Goal: Task Accomplishment & Management: Complete application form

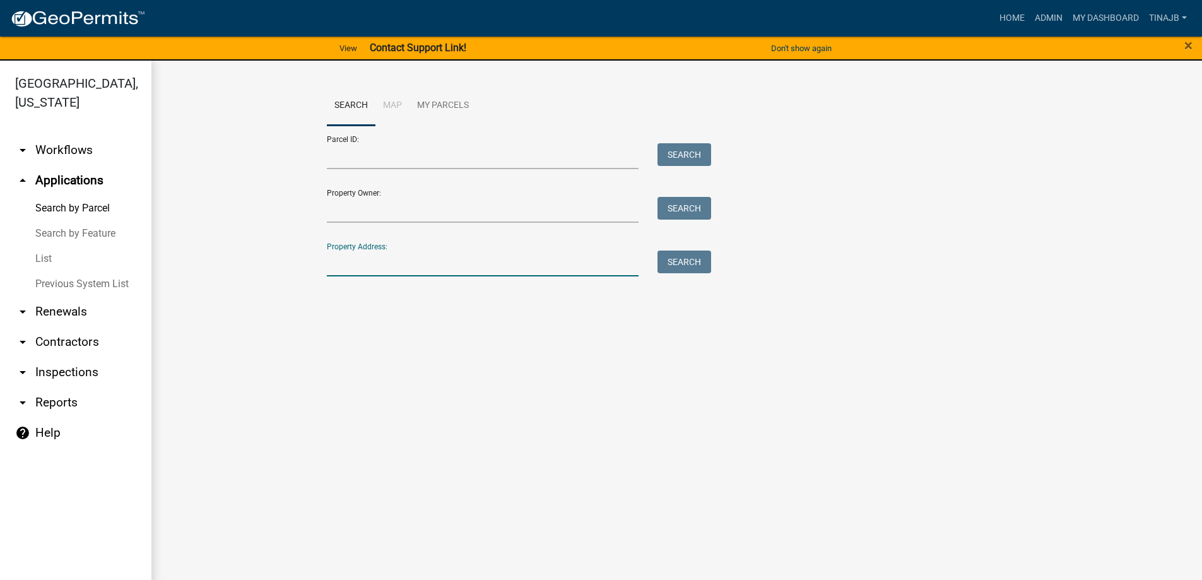
click at [364, 259] on input "Property Address:" at bounding box center [483, 264] width 312 height 26
type input "1328"
click at [694, 263] on button "Search" at bounding box center [685, 262] width 54 height 23
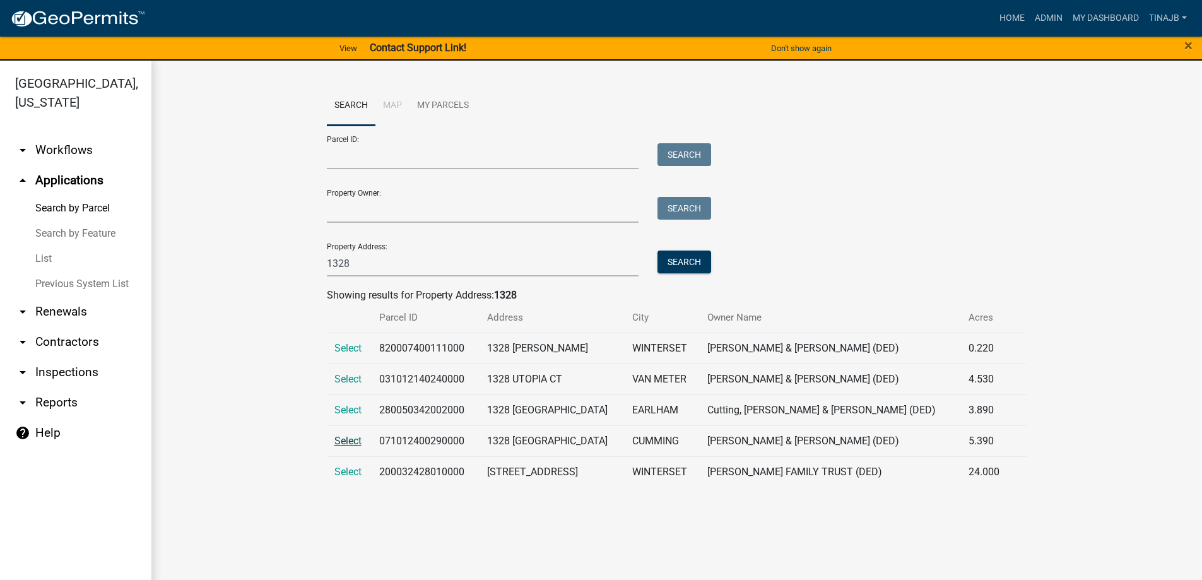
click at [334, 440] on span "Select" at bounding box center [347, 441] width 27 height 12
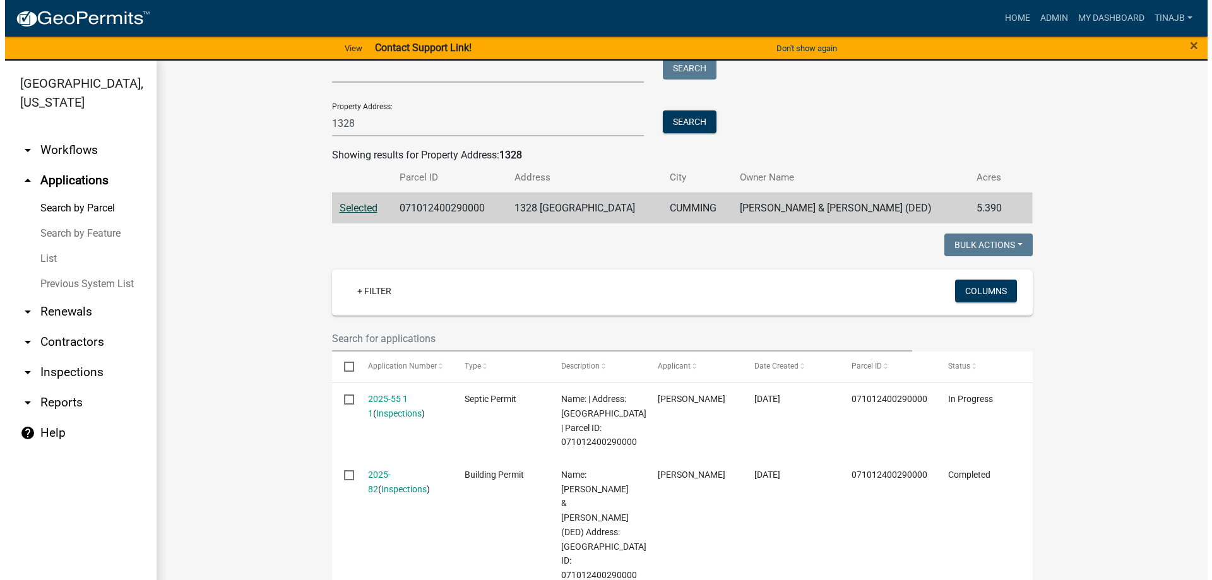
scroll to position [252, 0]
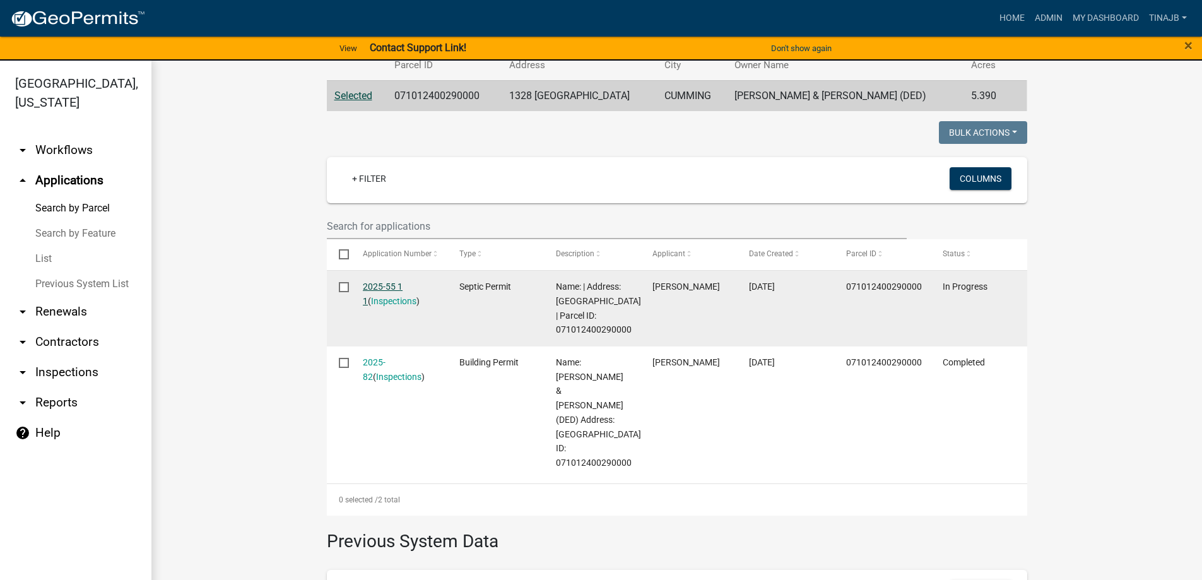
click at [369, 288] on link "2025-55 1 1" at bounding box center [383, 293] width 40 height 25
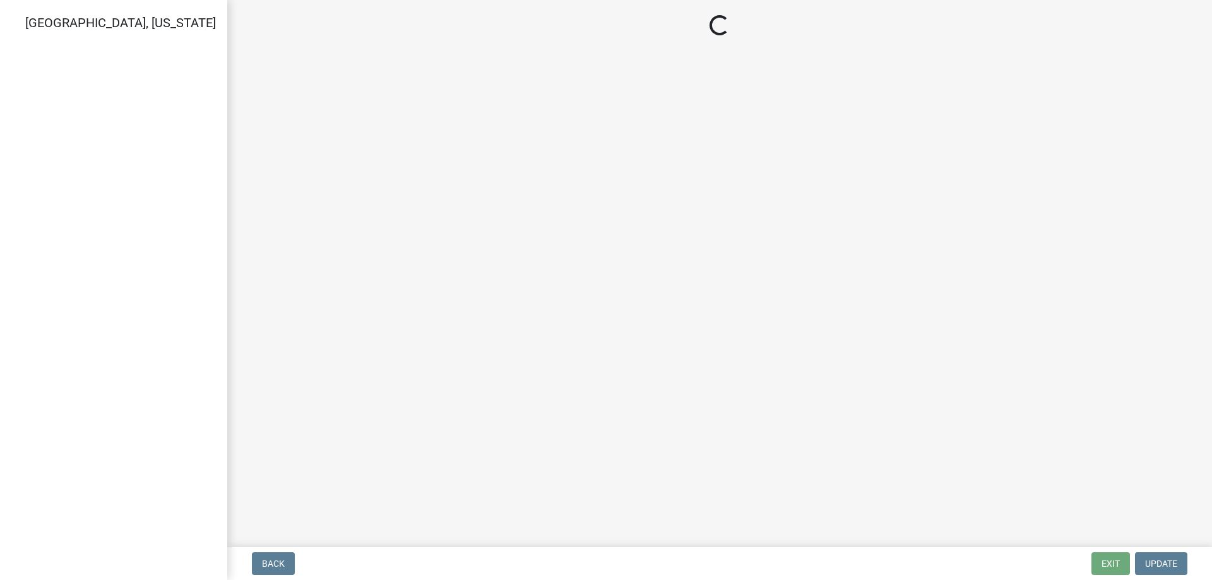
select select "dbe3a1b9-a4b3-48fa-b9c0-fee70399abae"
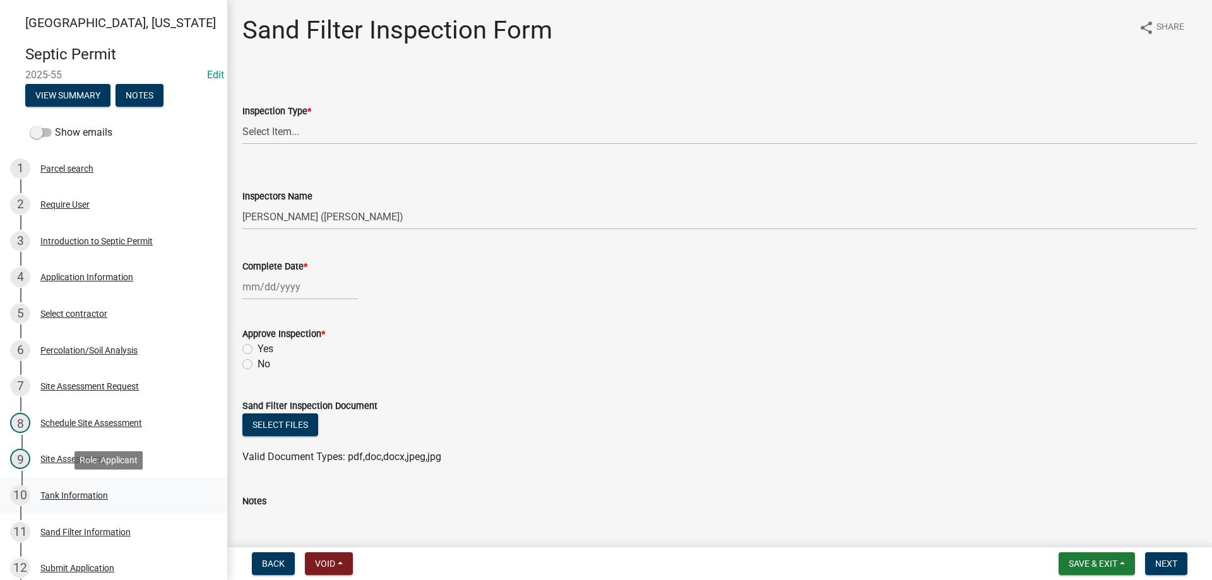
click at [89, 495] on div "Tank Information" at bounding box center [74, 495] width 68 height 9
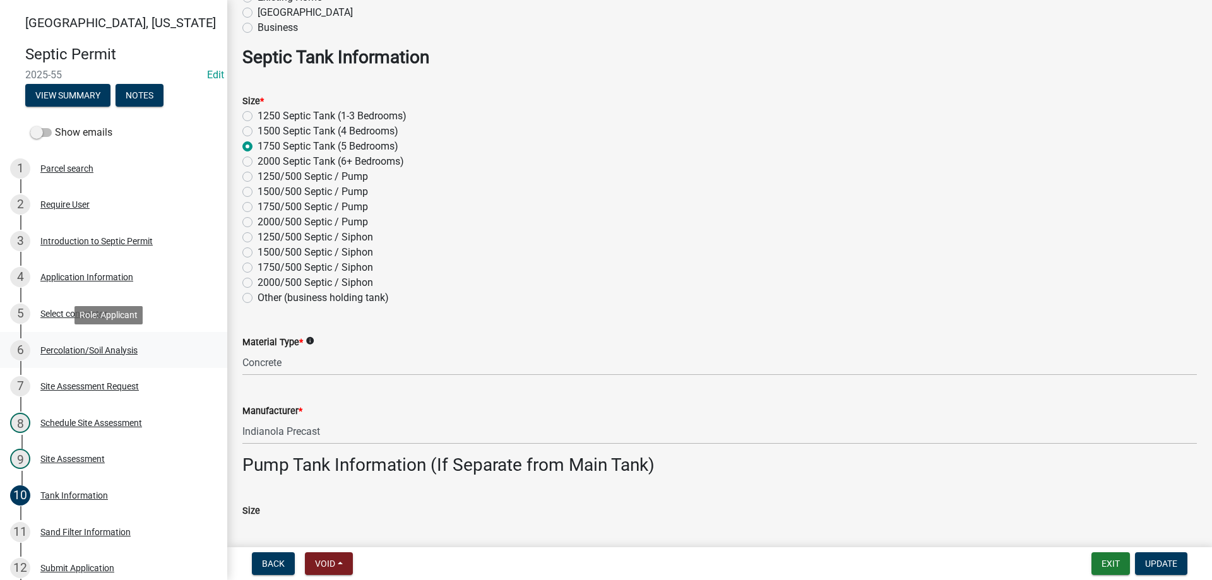
scroll to position [189, 0]
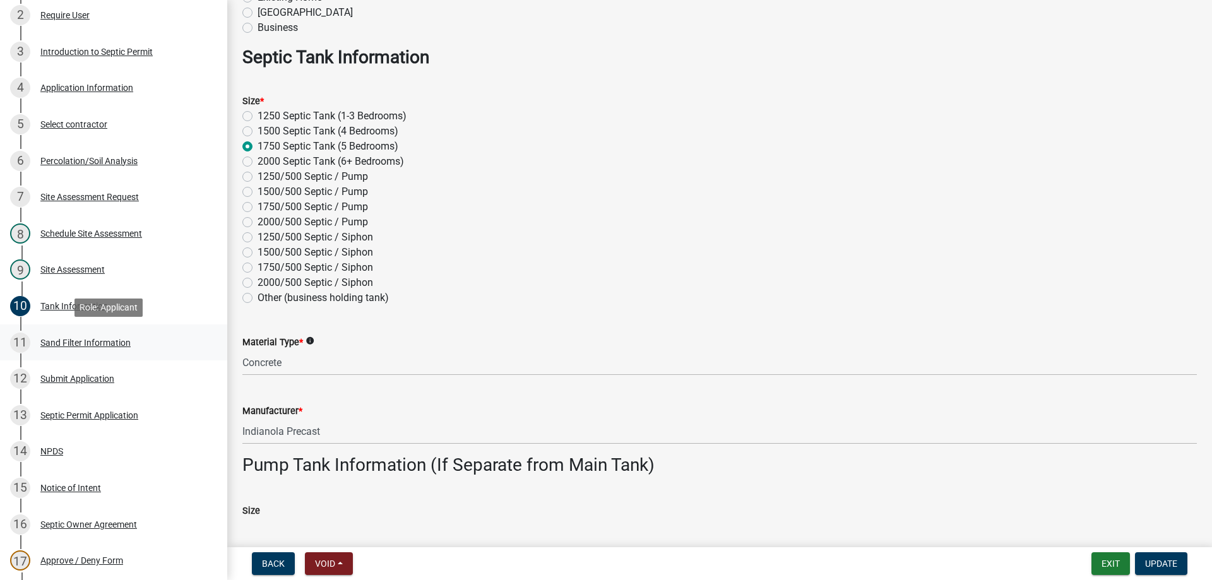
click at [71, 344] on div "Sand Filter Information" at bounding box center [85, 342] width 90 height 9
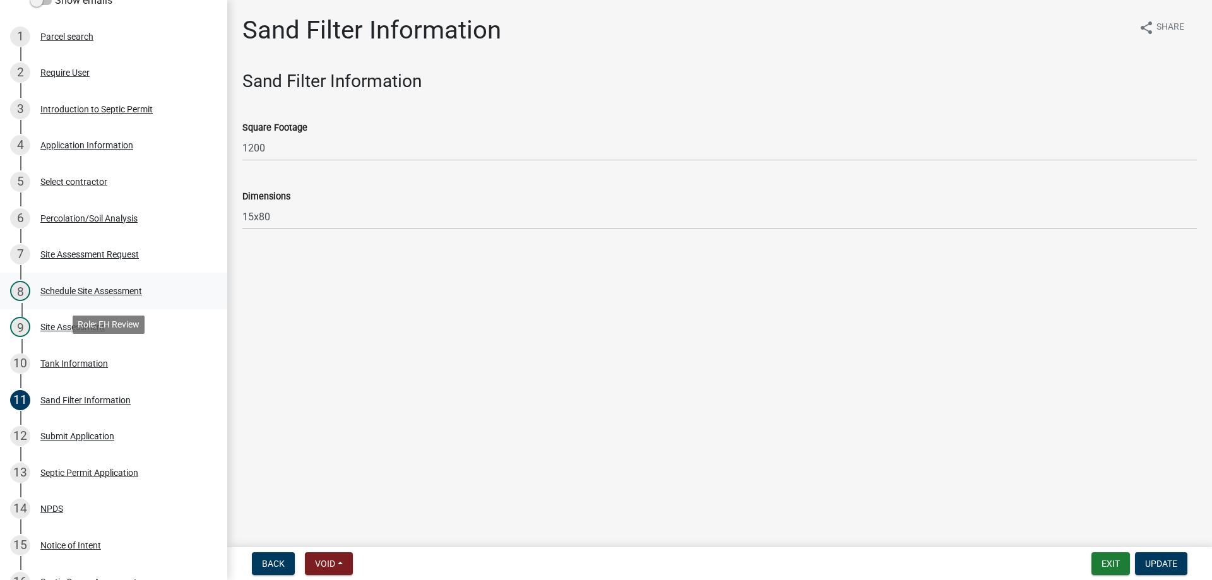
scroll to position [63, 0]
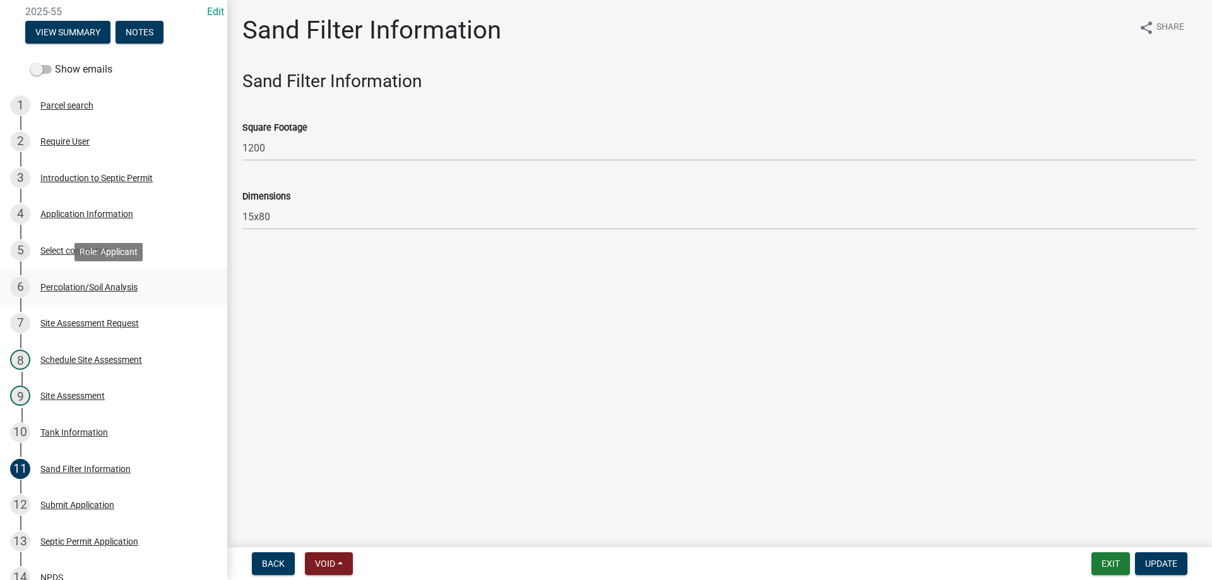
click at [75, 286] on div "Percolation/Soil Analysis" at bounding box center [88, 287] width 97 height 9
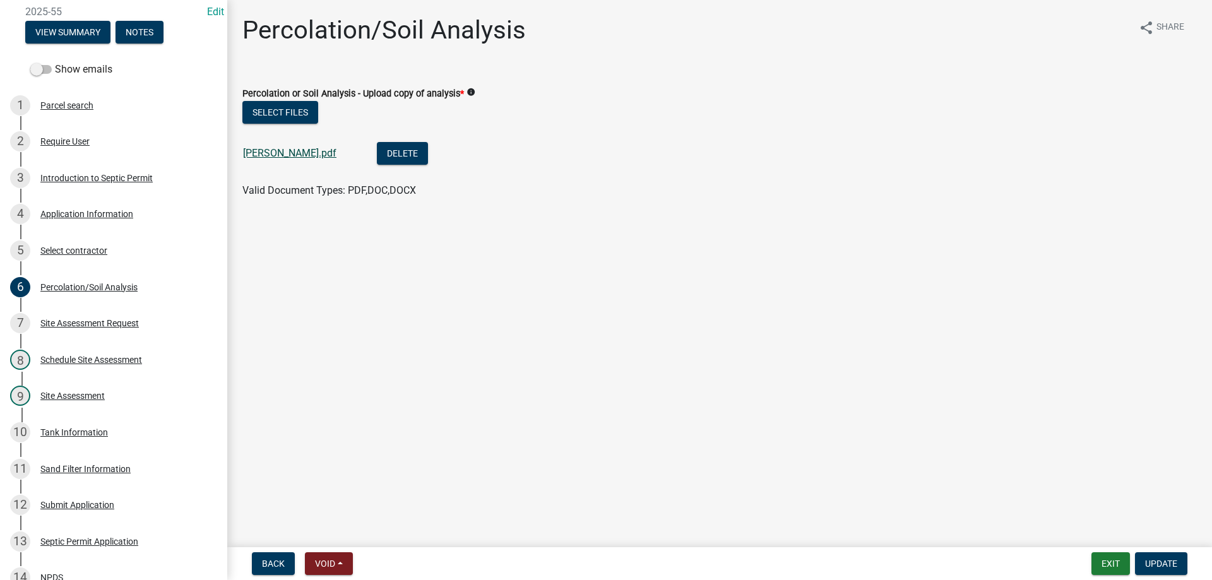
click at [252, 156] on link "Phelps.pdf" at bounding box center [289, 153] width 93 height 12
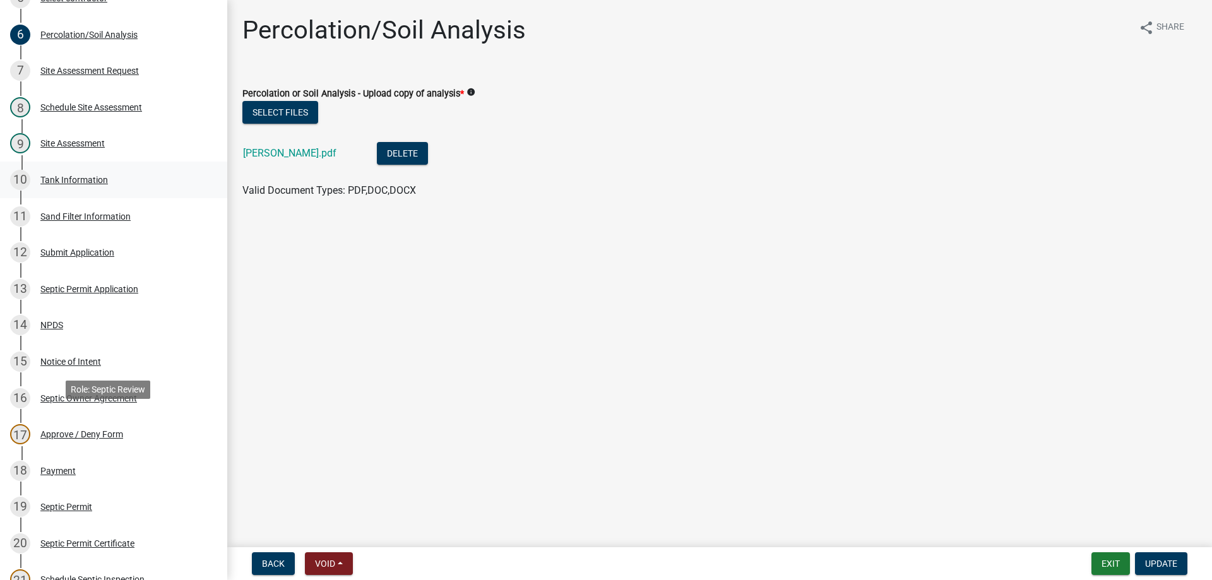
scroll to position [568, 0]
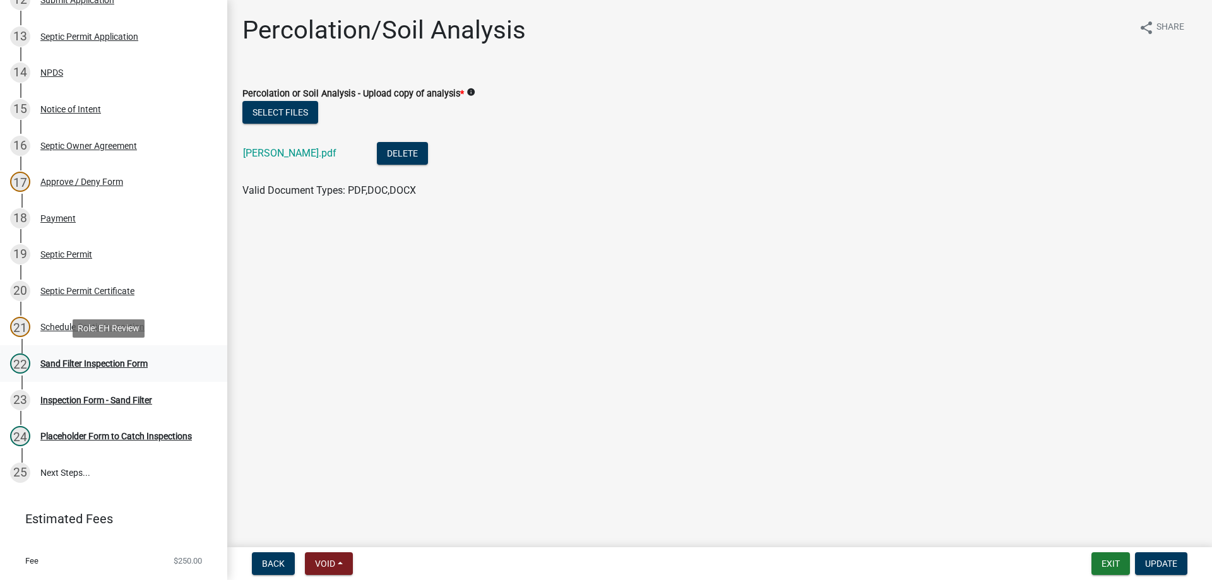
click at [98, 363] on div "Sand Filter Inspection Form" at bounding box center [93, 363] width 107 height 9
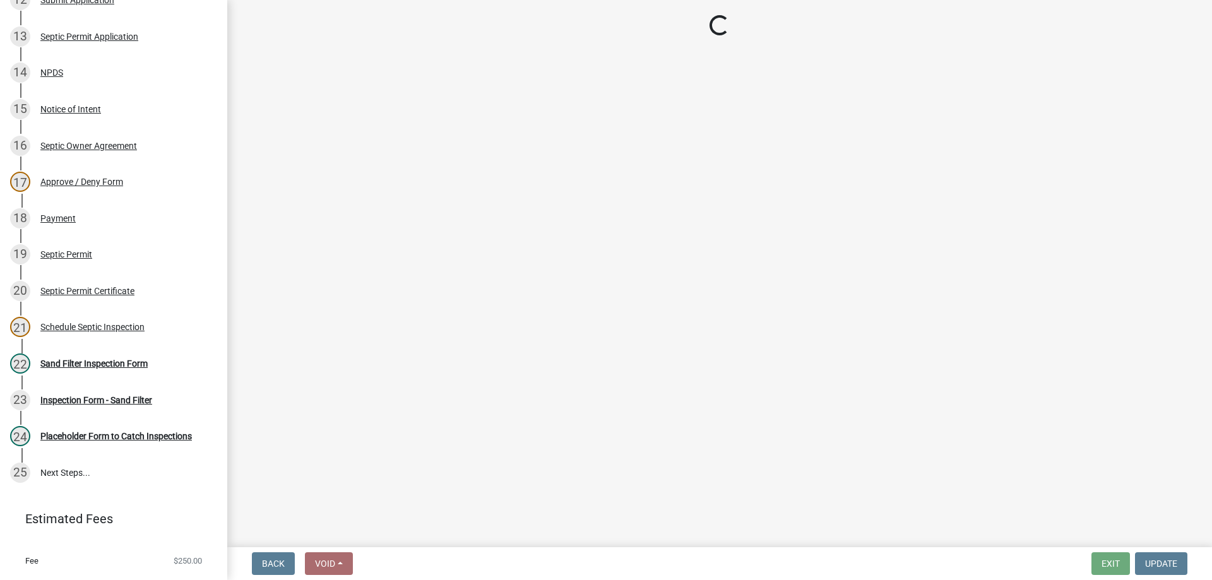
select select "dbe3a1b9-a4b3-48fa-b9c0-fee70399abae"
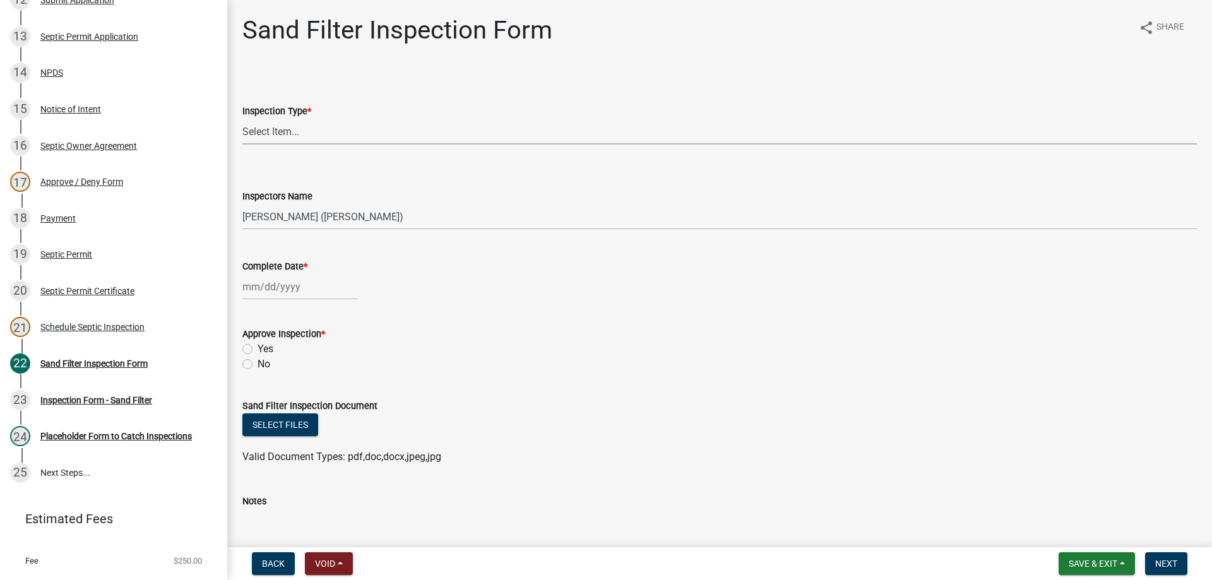
click at [282, 130] on select "Select Item... Sand Filter Inspection" at bounding box center [719, 132] width 954 height 26
click at [242, 119] on select "Select Item... Sand Filter Inspection" at bounding box center [719, 132] width 954 height 26
select select "ccc3feb4-466f-4227-91e9-914ee9242bae"
click at [284, 213] on select "Select Item... Ryan Hobart (Ryan Hobart) Tinajb (Tina Burk) Hornback (Andrew)" at bounding box center [719, 217] width 954 height 26
select select "4a854b0d-48b9-437f-b2e4-fa58b62db74b"
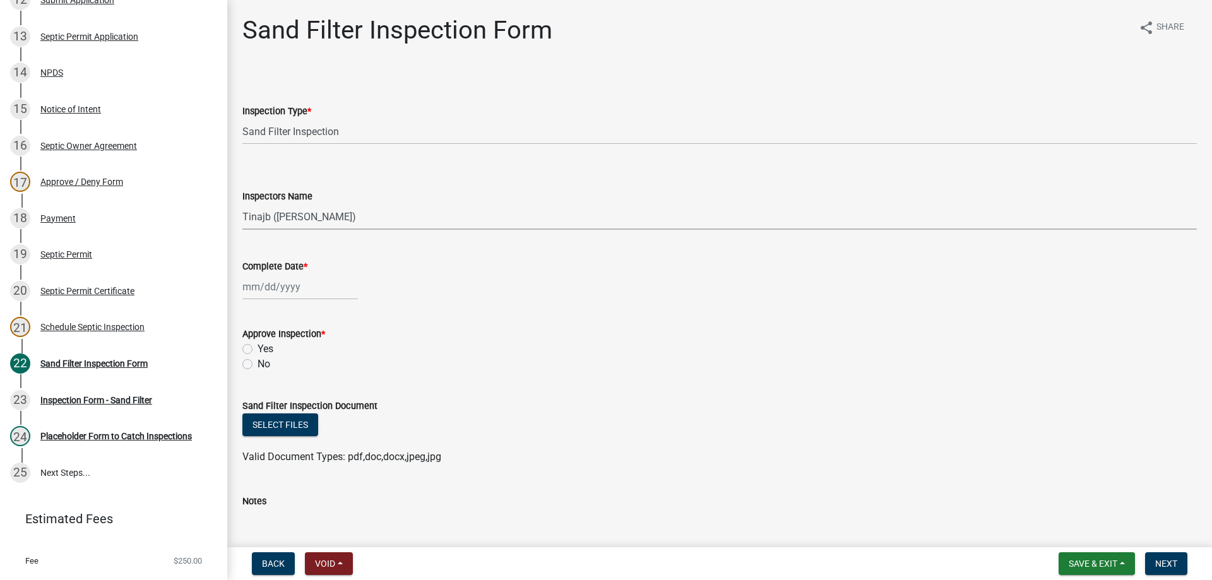
click at [242, 204] on select "Select Item... Ryan Hobart (Ryan Hobart) Tinajb (Tina Burk) Hornback (Andrew)" at bounding box center [719, 217] width 954 height 26
click at [292, 292] on div at bounding box center [299, 287] width 115 height 26
select select "9"
select select "2025"
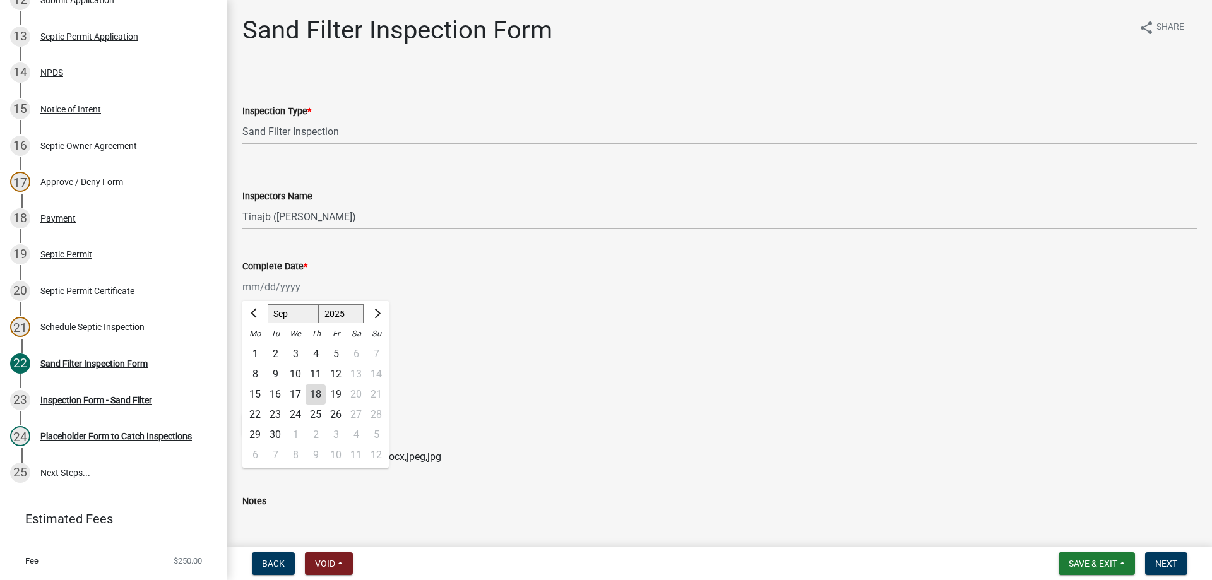
click at [292, 392] on div "17" at bounding box center [295, 394] width 20 height 20
type input "09/17/2025"
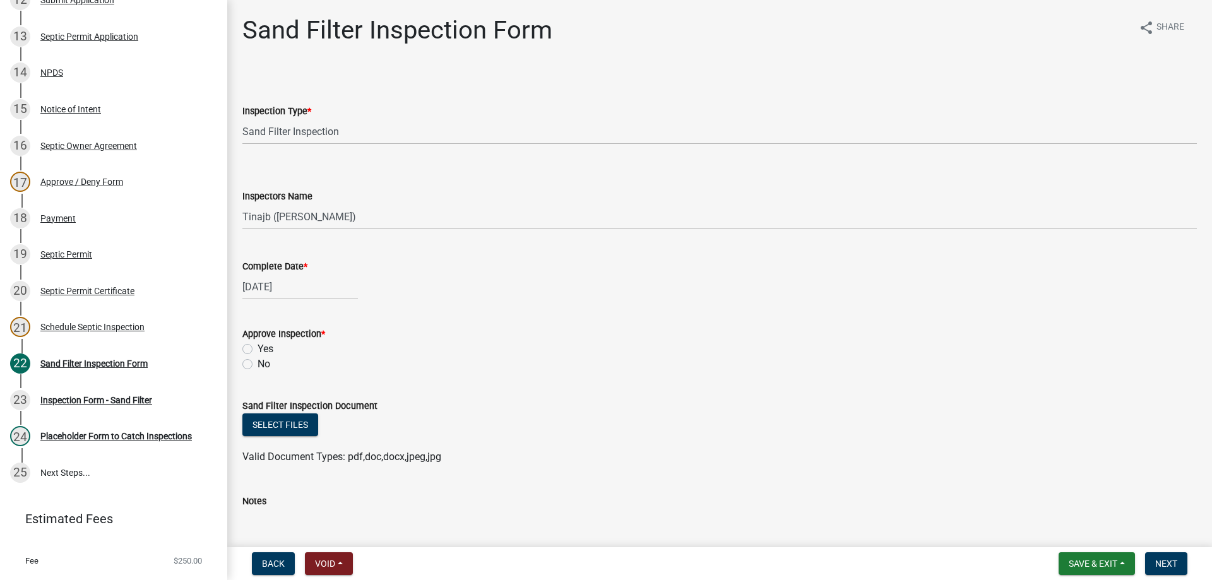
click at [251, 343] on div "Yes" at bounding box center [719, 348] width 954 height 15
click at [257, 345] on label "Yes" at bounding box center [265, 348] width 16 height 15
click at [257, 345] on input "Yes" at bounding box center [261, 345] width 8 height 8
radio input "true"
click at [267, 430] on button "Select files" at bounding box center [280, 424] width 76 height 23
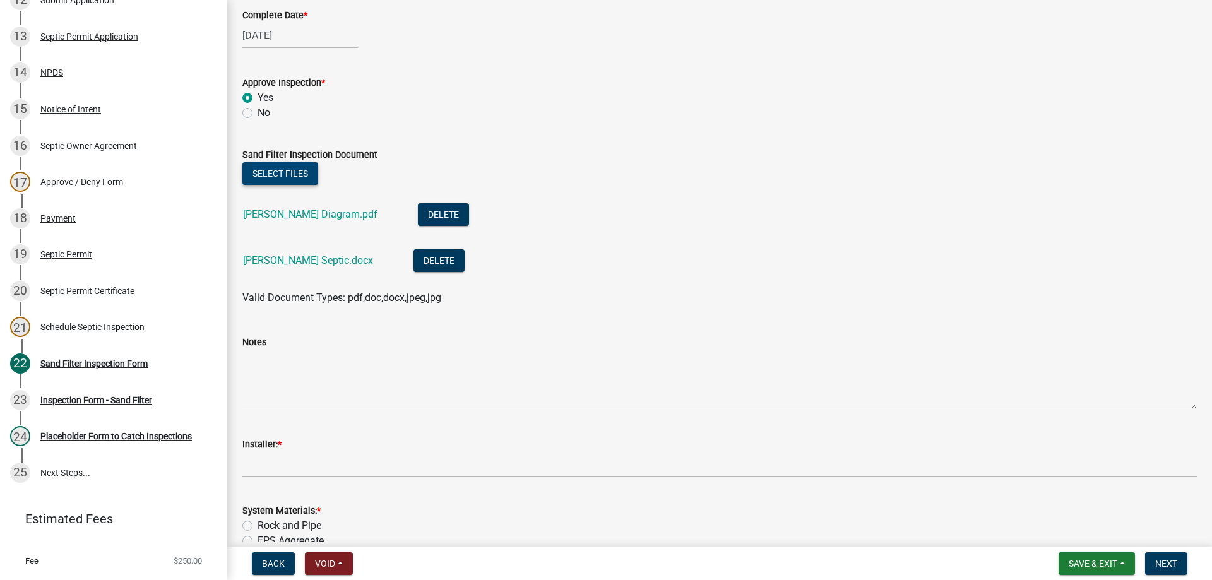
scroll to position [252, 0]
click at [300, 214] on link "Phelps Diagram.pdf" at bounding box center [310, 213] width 134 height 12
click at [418, 213] on button "Delete" at bounding box center [443, 213] width 51 height 23
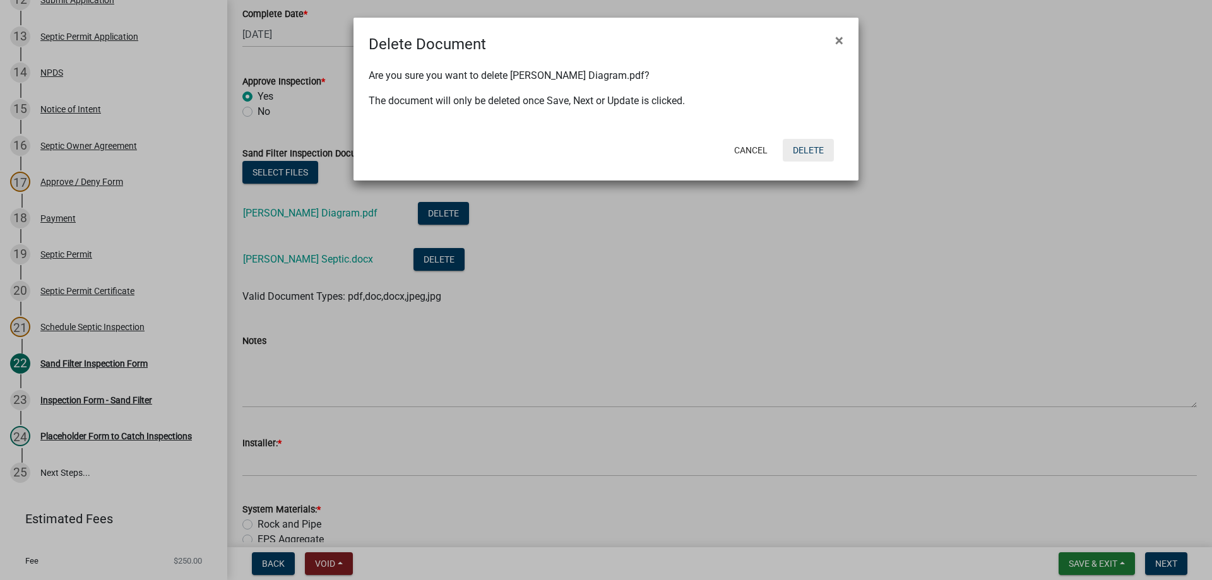
click at [816, 148] on button "Delete" at bounding box center [807, 150] width 51 height 23
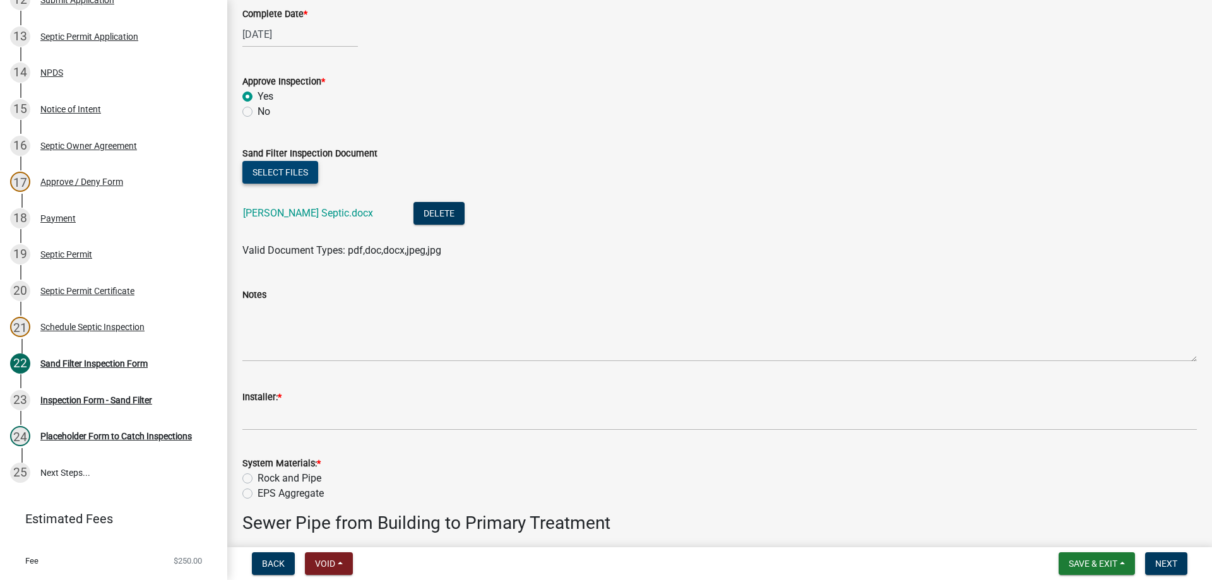
click at [270, 174] on button "Select files" at bounding box center [280, 172] width 76 height 23
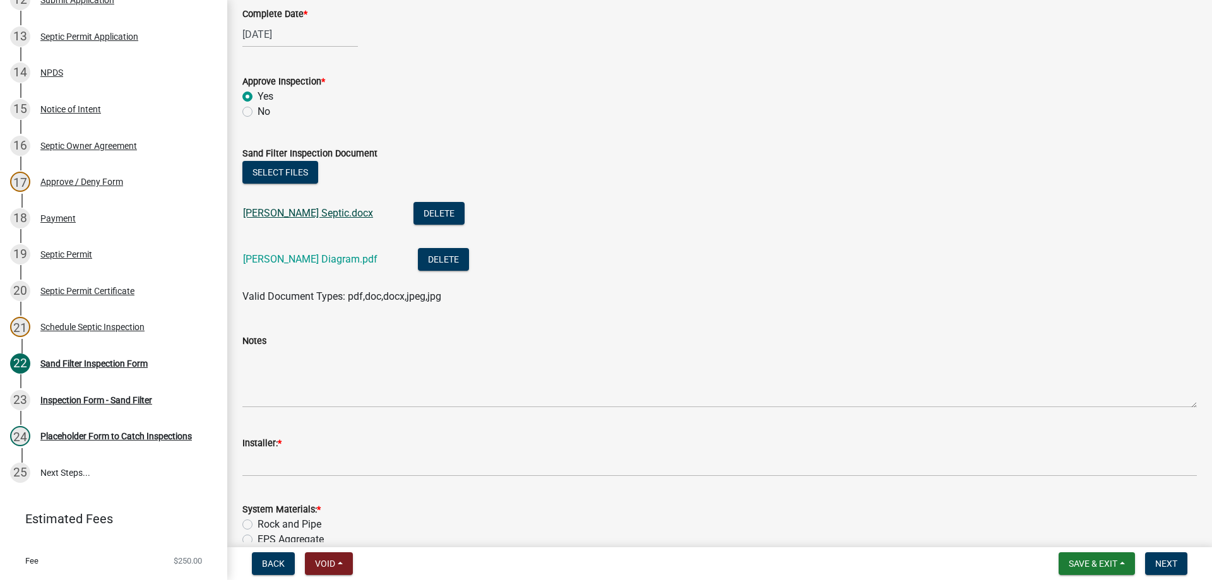
click at [300, 215] on link "Phelps Septic.docx" at bounding box center [308, 213] width 130 height 12
click at [295, 212] on link "Phelps Septic.docx" at bounding box center [308, 213] width 130 height 12
click at [272, 254] on link "Phelps Diagram.pdf" at bounding box center [310, 259] width 134 height 12
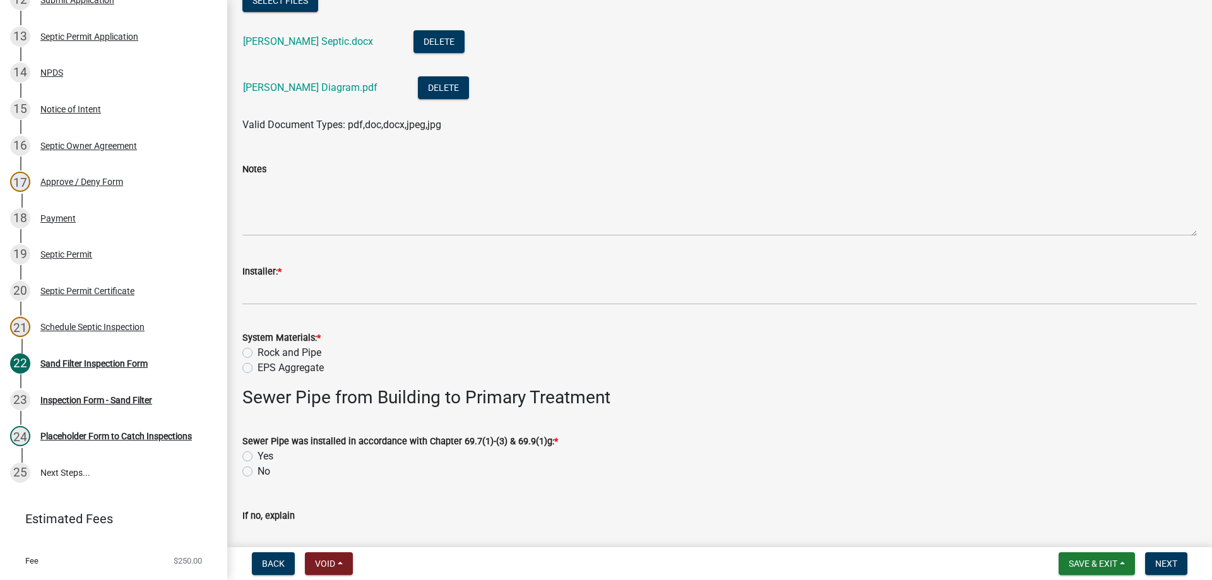
scroll to position [442, 0]
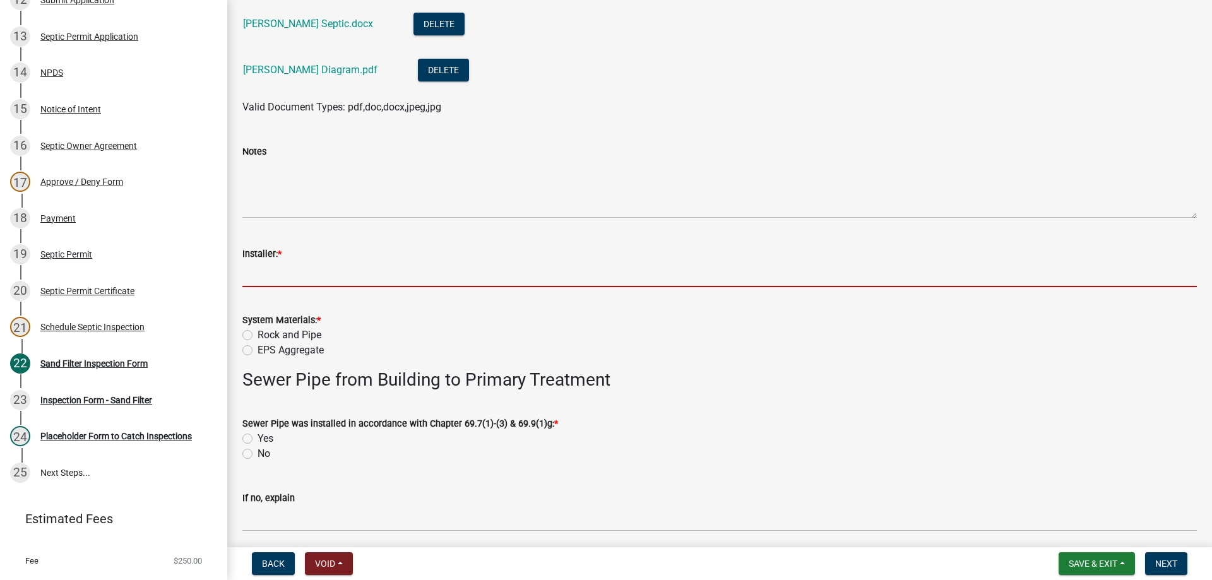
click at [287, 270] on input "Installer: *" at bounding box center [719, 274] width 954 height 26
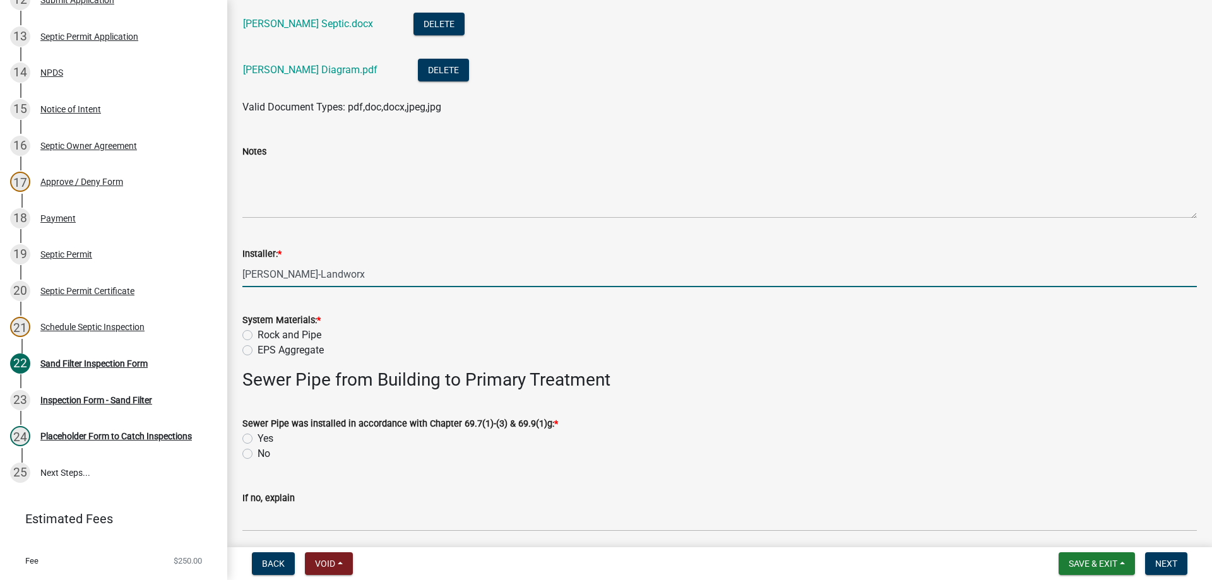
type input "Connor Smith-Landworx"
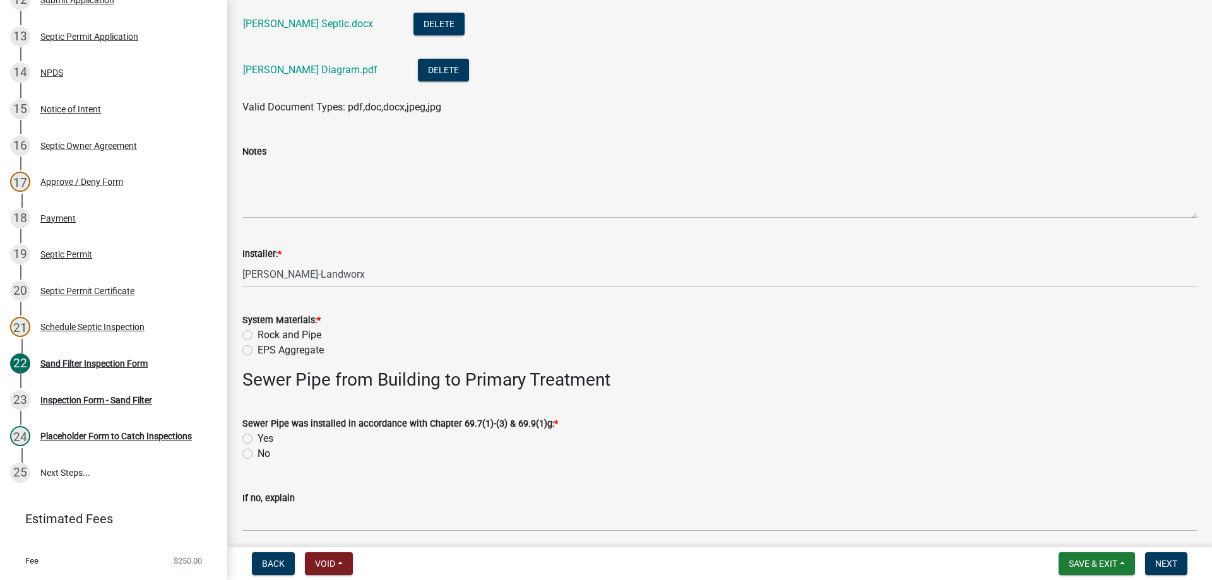
click at [257, 350] on label "EPS Aggregate" at bounding box center [290, 350] width 66 height 15
click at [257, 350] on input "EPS Aggregate" at bounding box center [261, 347] width 8 height 8
radio input "true"
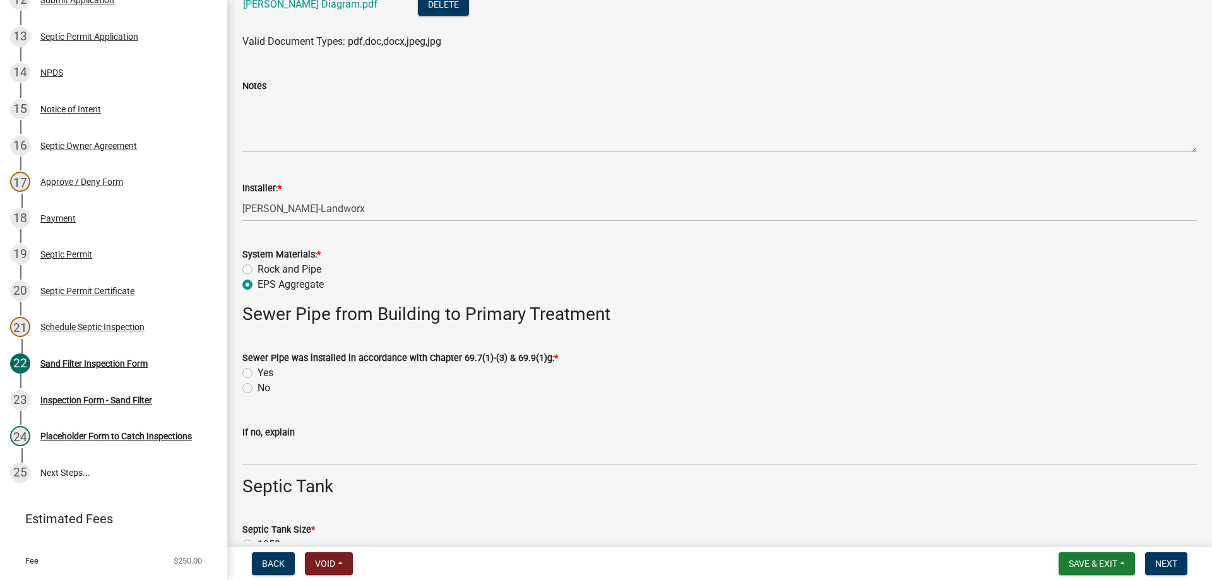
scroll to position [568, 0]
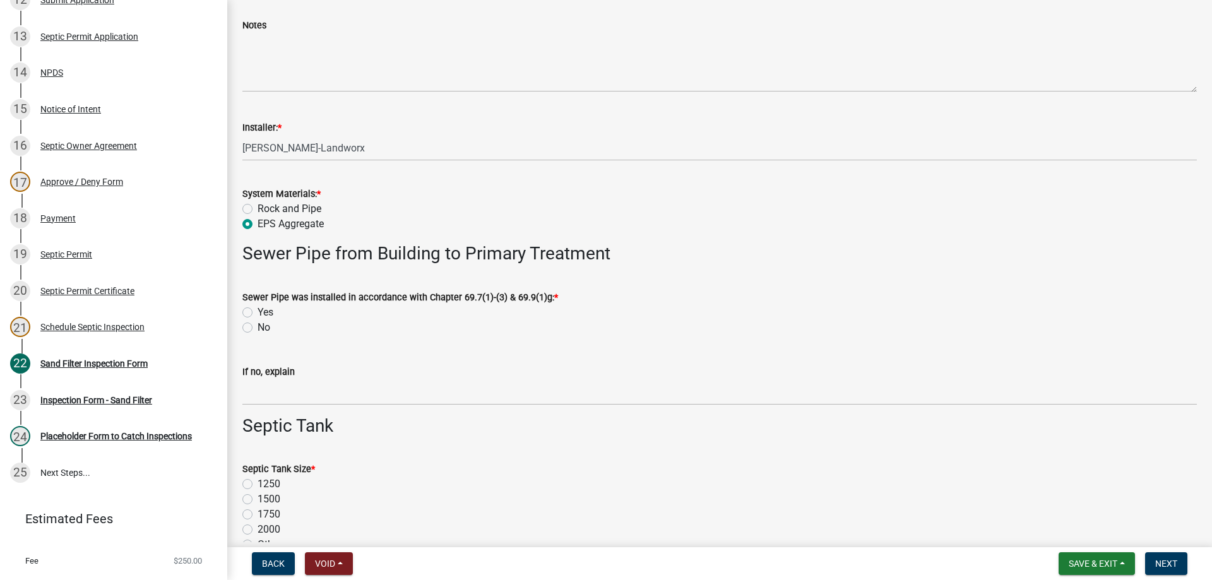
click at [257, 317] on label "Yes" at bounding box center [265, 312] width 16 height 15
click at [257, 313] on input "Yes" at bounding box center [261, 309] width 8 height 8
radio input "true"
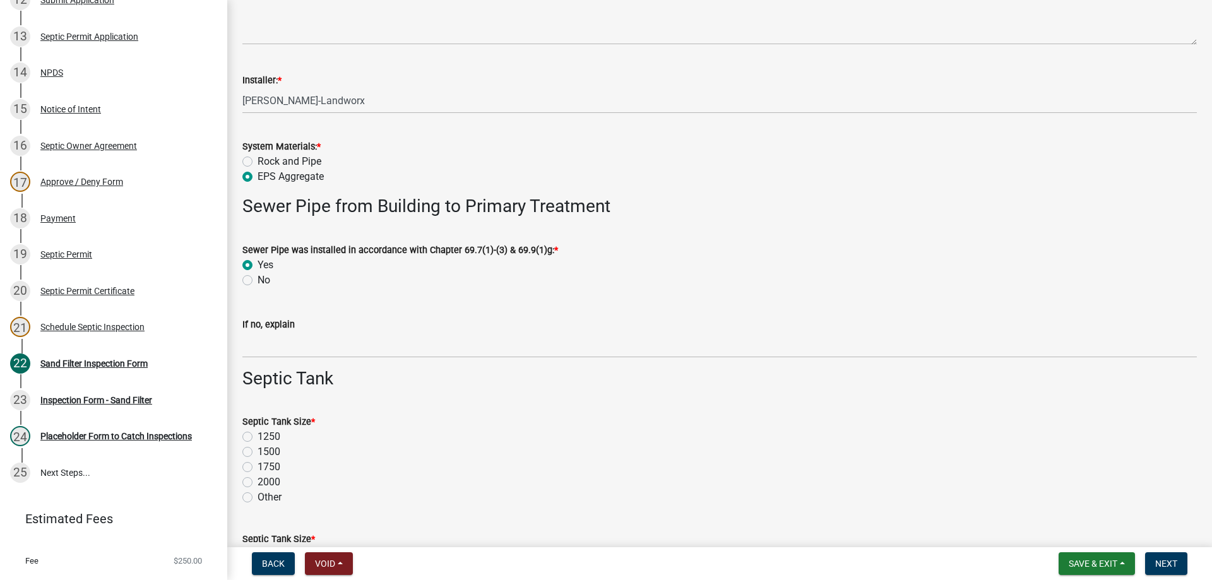
scroll to position [694, 0]
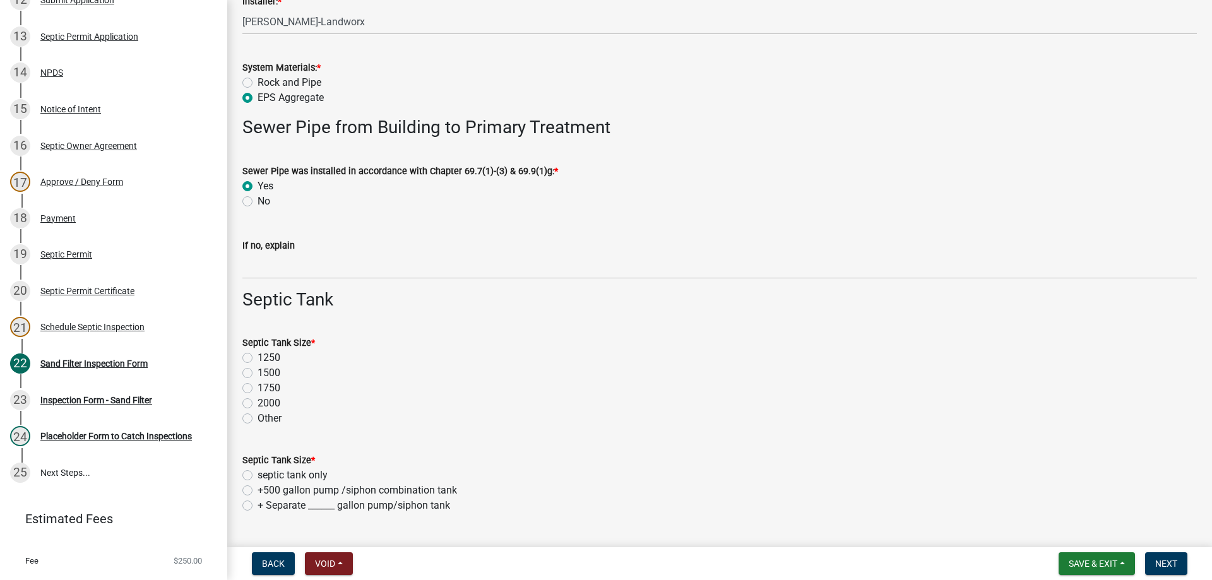
click at [257, 392] on label "1750" at bounding box center [268, 388] width 23 height 15
click at [257, 389] on input "1750" at bounding box center [261, 385] width 8 height 8
radio input "true"
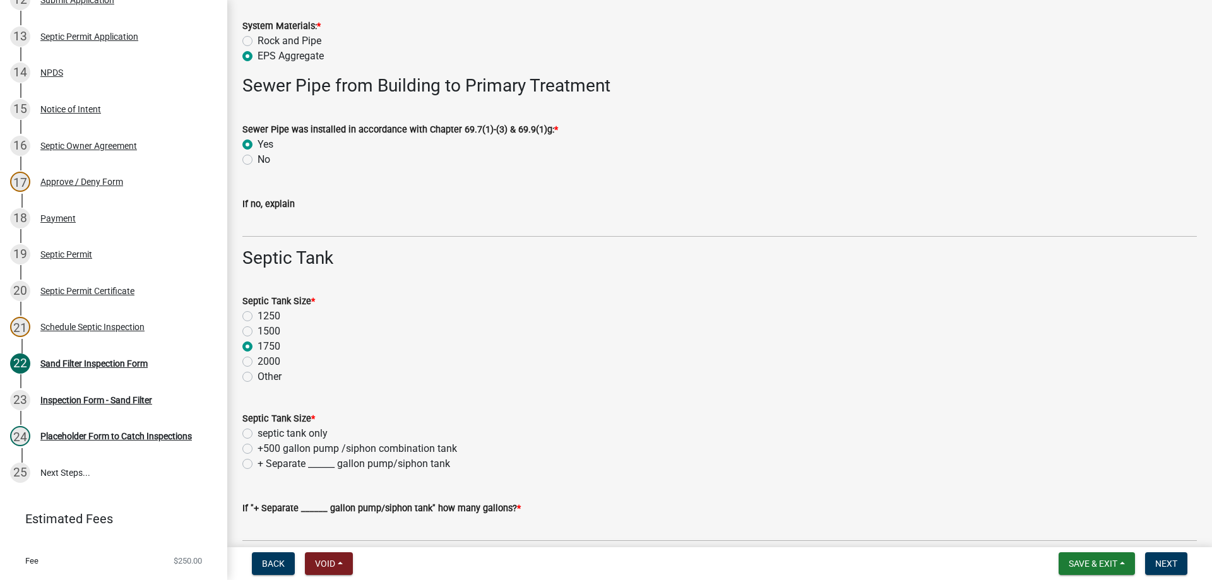
scroll to position [820, 0]
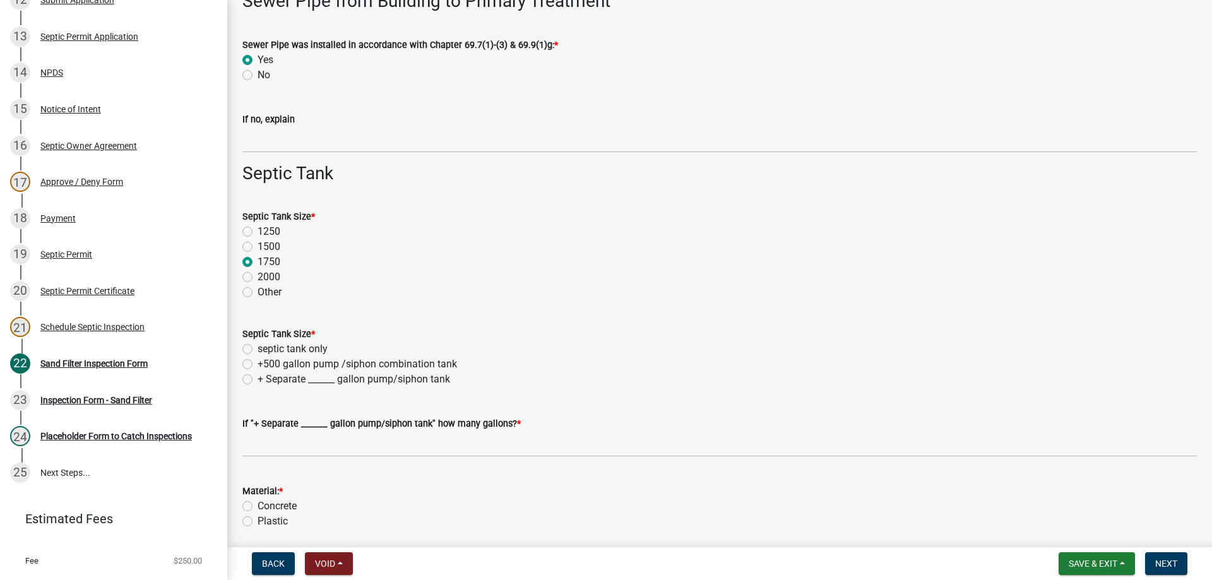
click at [257, 346] on label "septic tank only" at bounding box center [292, 348] width 70 height 15
click at [257, 346] on input "septic tank only" at bounding box center [261, 345] width 8 height 8
radio input "true"
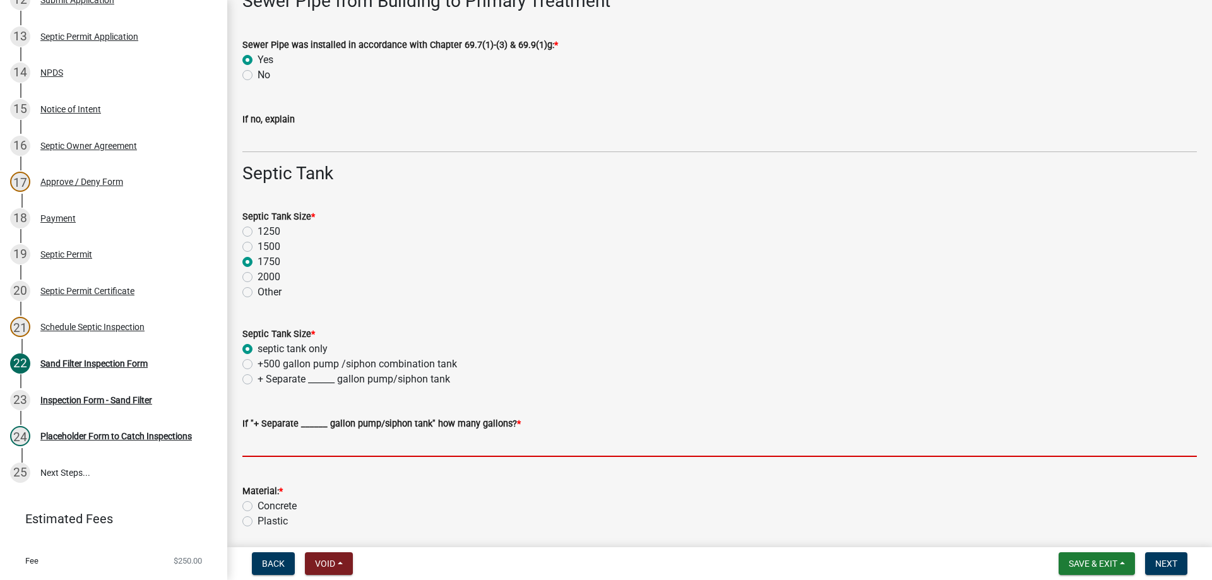
click at [293, 442] on input "text" at bounding box center [719, 444] width 954 height 26
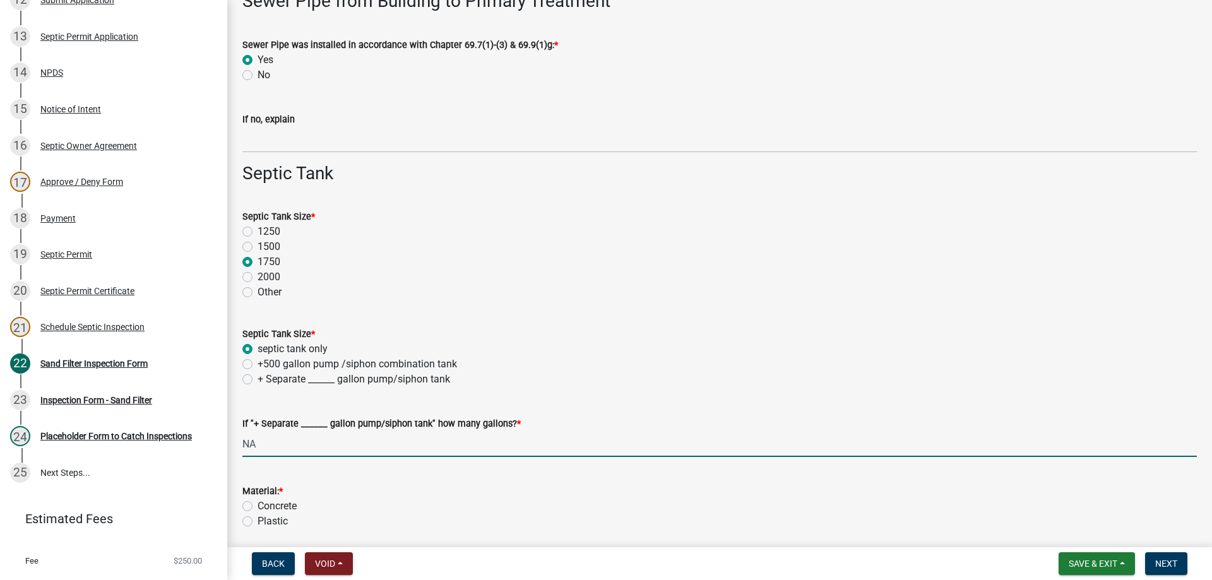
scroll to position [1010, 0]
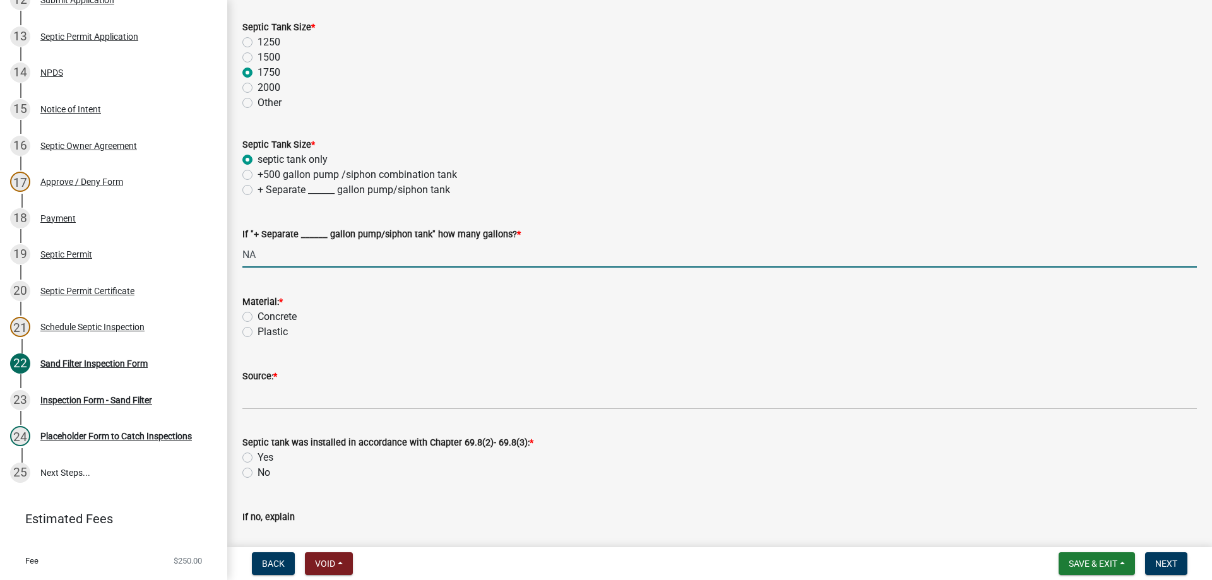
type input "0"
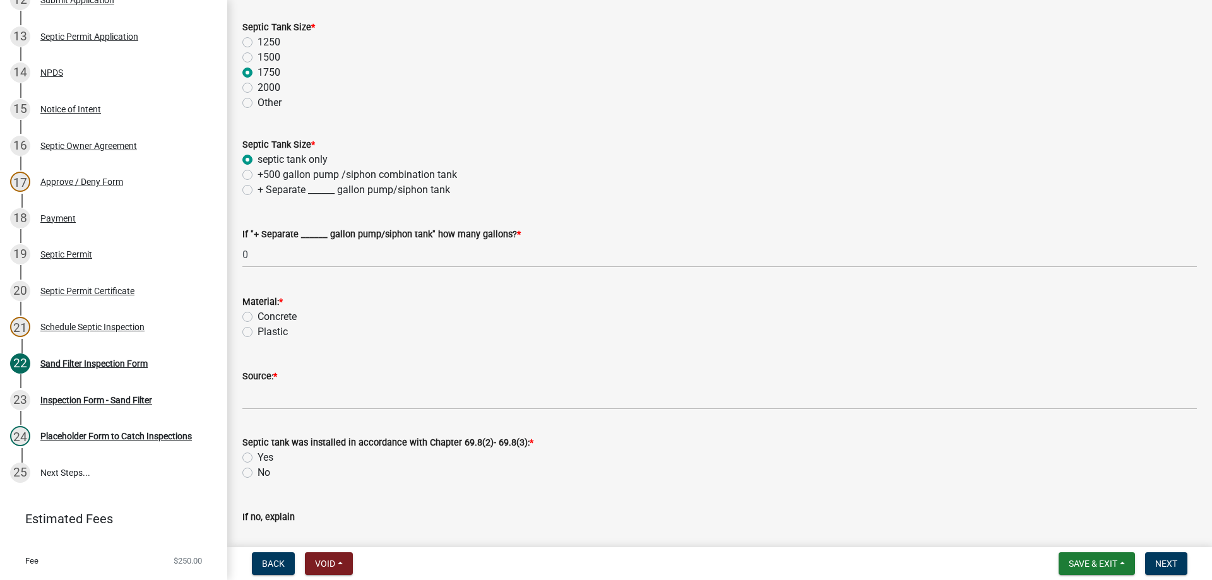
click at [257, 314] on label "Concrete" at bounding box center [276, 316] width 39 height 15
click at [257, 314] on input "Concrete" at bounding box center [261, 313] width 8 height 8
radio input "true"
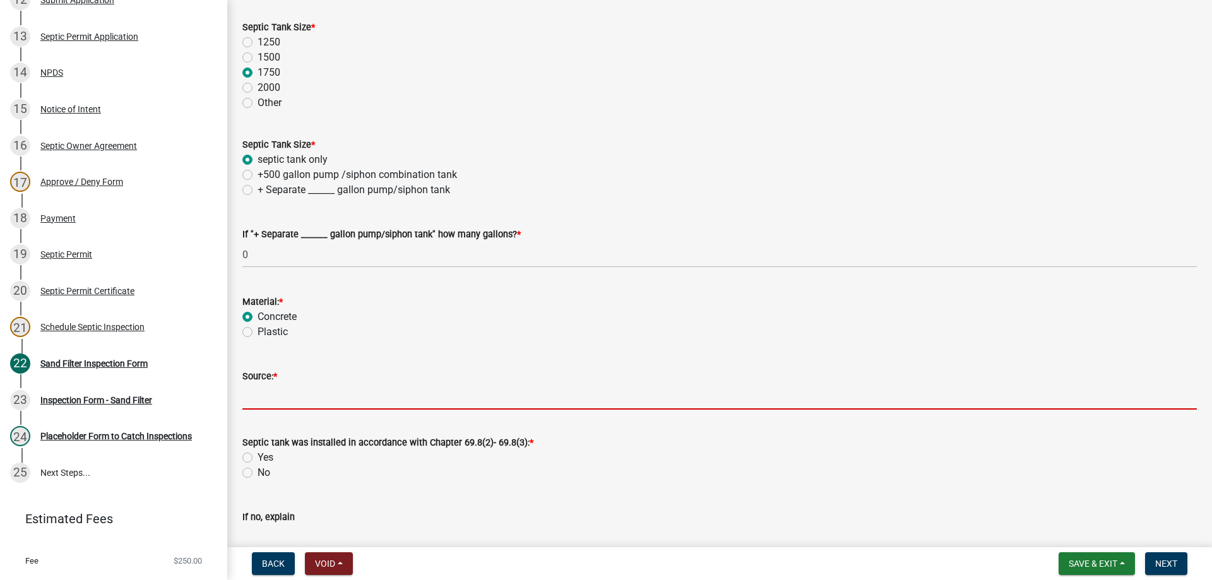
click at [271, 404] on input "Source: *" at bounding box center [719, 397] width 954 height 26
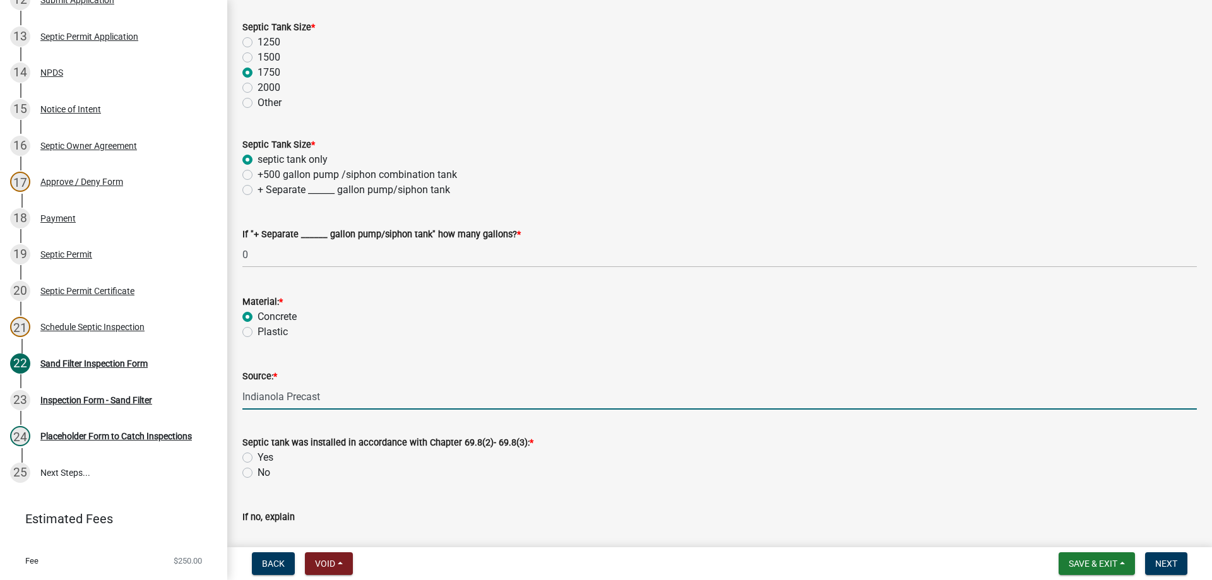
type input "Indianola Precast"
click at [257, 455] on label "Yes" at bounding box center [265, 457] width 16 height 15
click at [257, 455] on input "Yes" at bounding box center [261, 454] width 8 height 8
radio input "true"
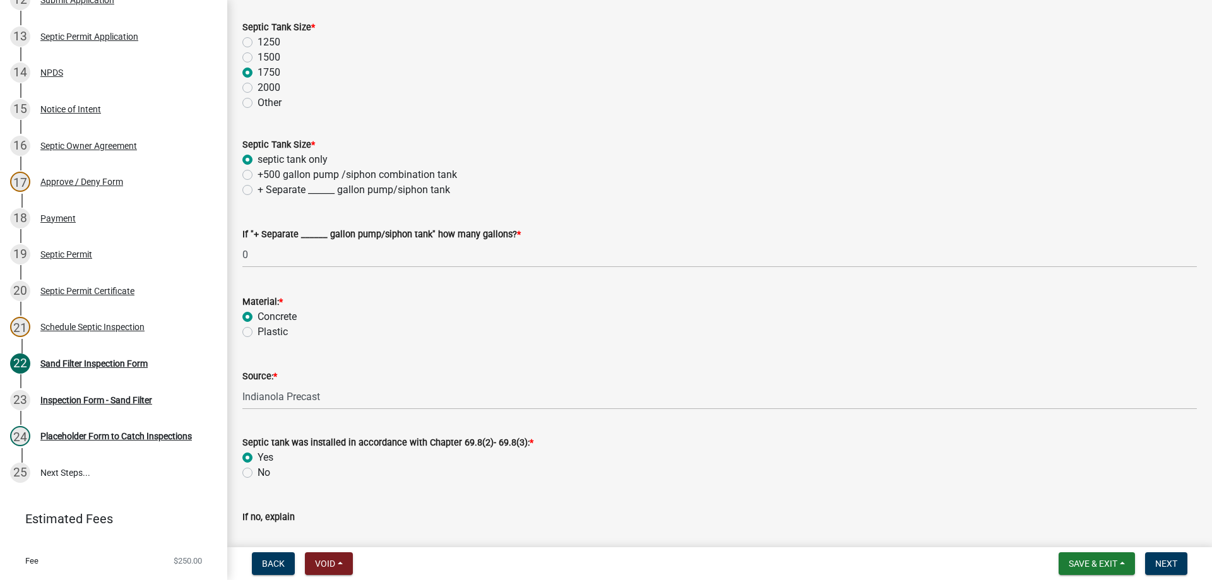
scroll to position [1262, 0]
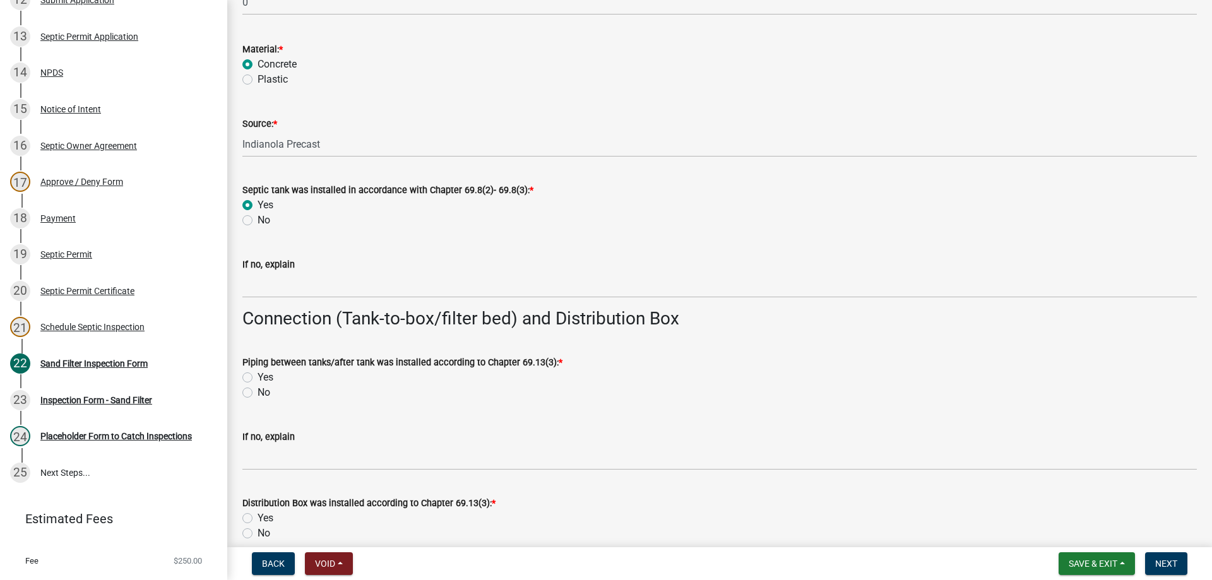
click at [257, 374] on label "Yes" at bounding box center [265, 377] width 16 height 15
click at [257, 374] on input "Yes" at bounding box center [261, 374] width 8 height 8
radio input "true"
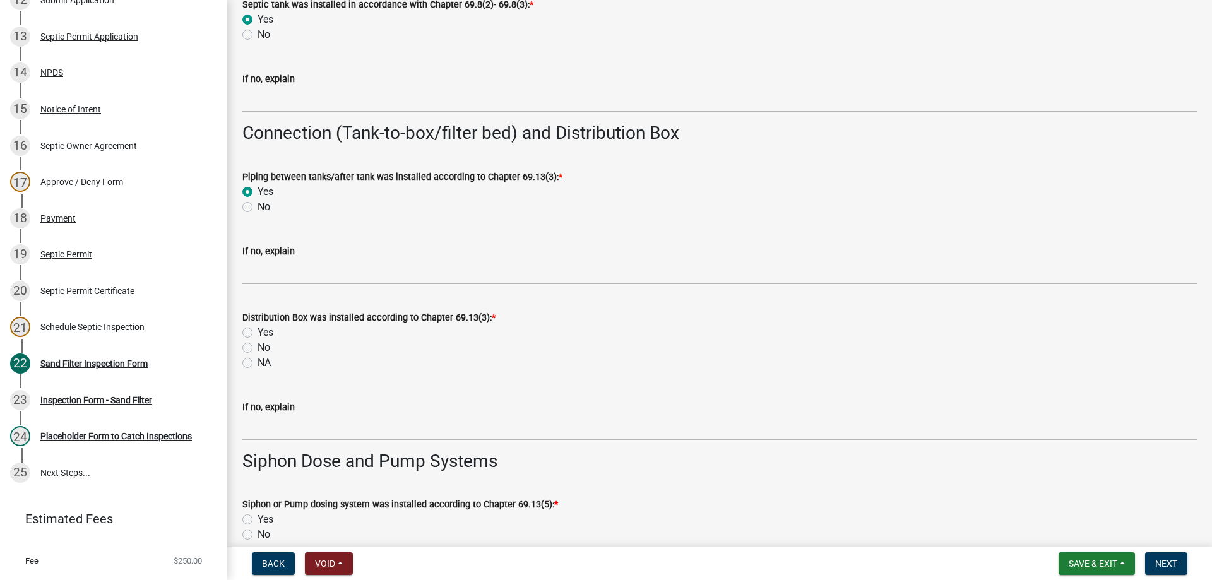
scroll to position [1451, 0]
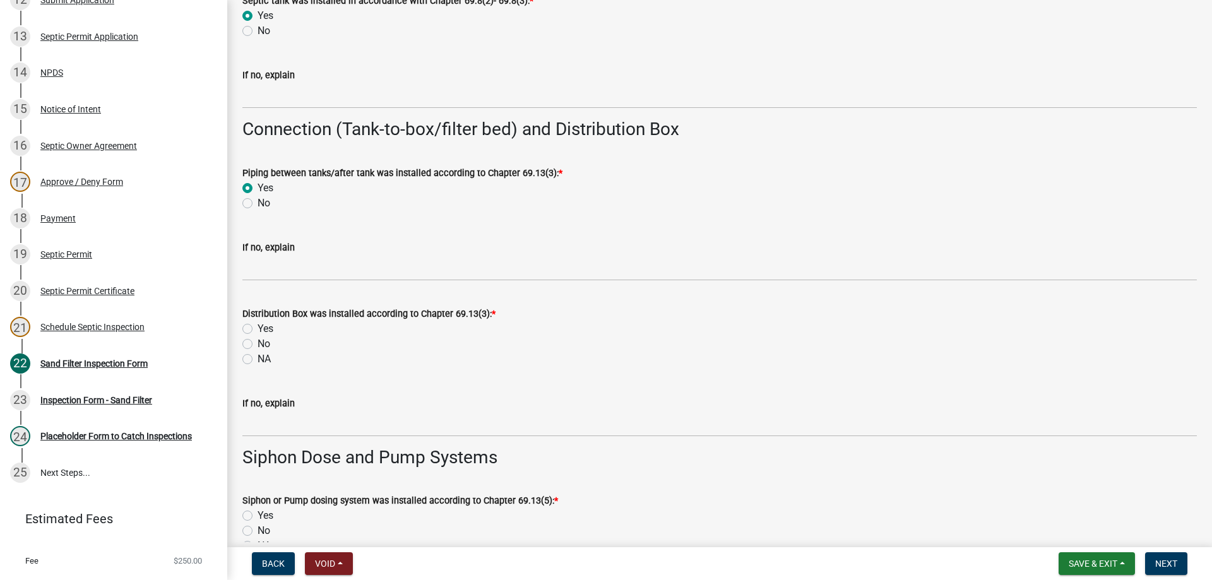
click at [257, 329] on label "Yes" at bounding box center [265, 328] width 16 height 15
click at [257, 329] on input "Yes" at bounding box center [261, 325] width 8 height 8
radio input "true"
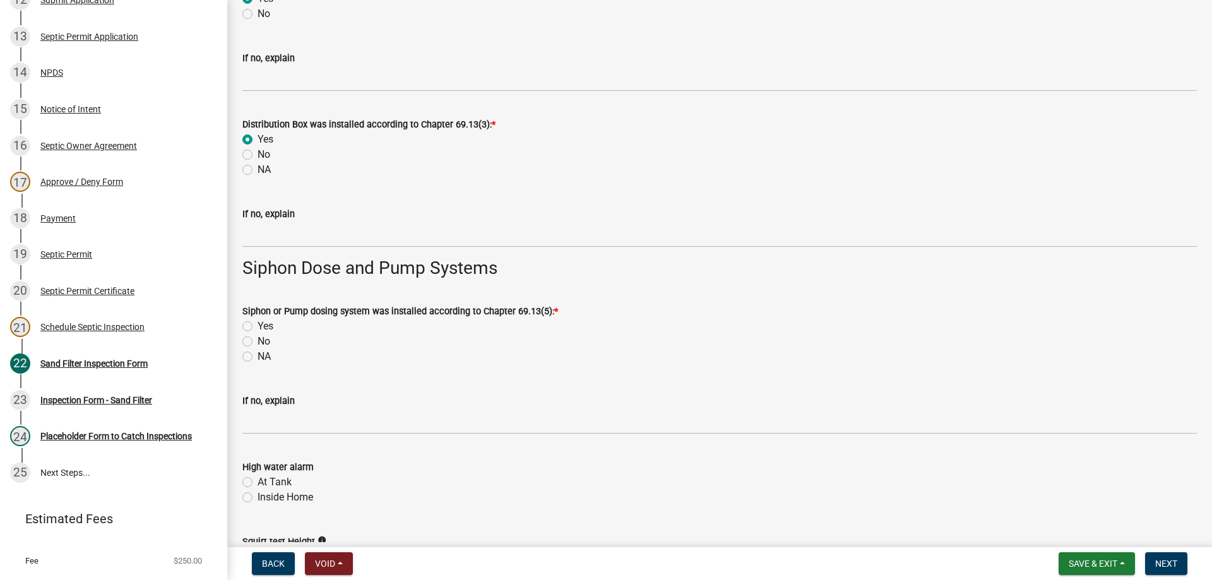
click at [257, 355] on label "NA" at bounding box center [263, 356] width 13 height 15
click at [257, 355] on input "NA" at bounding box center [261, 353] width 8 height 8
radio input "true"
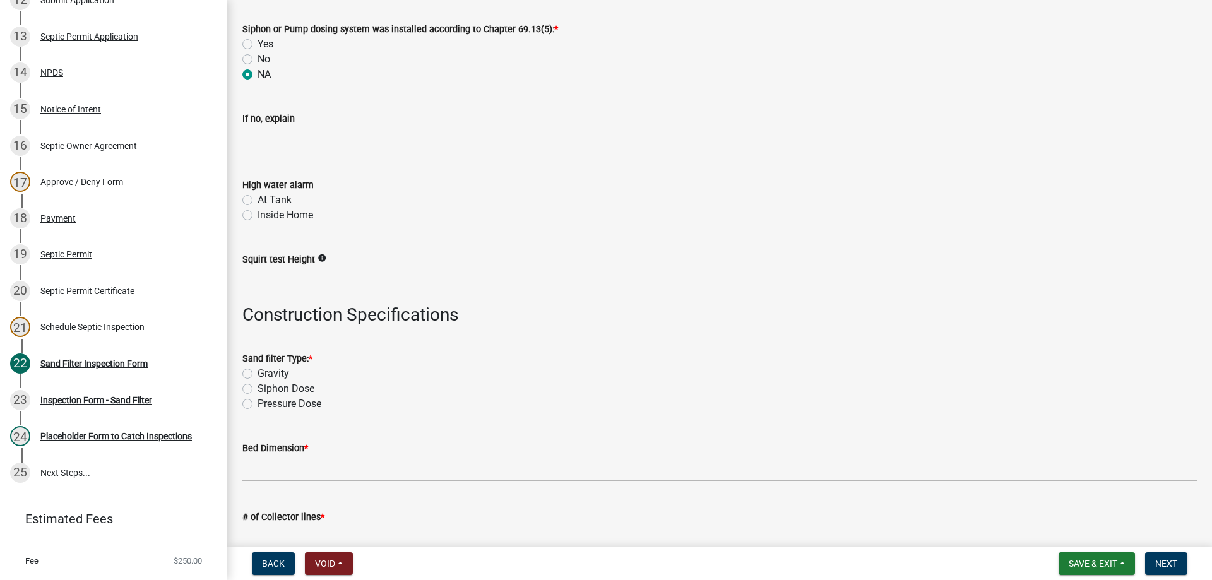
scroll to position [2019, 0]
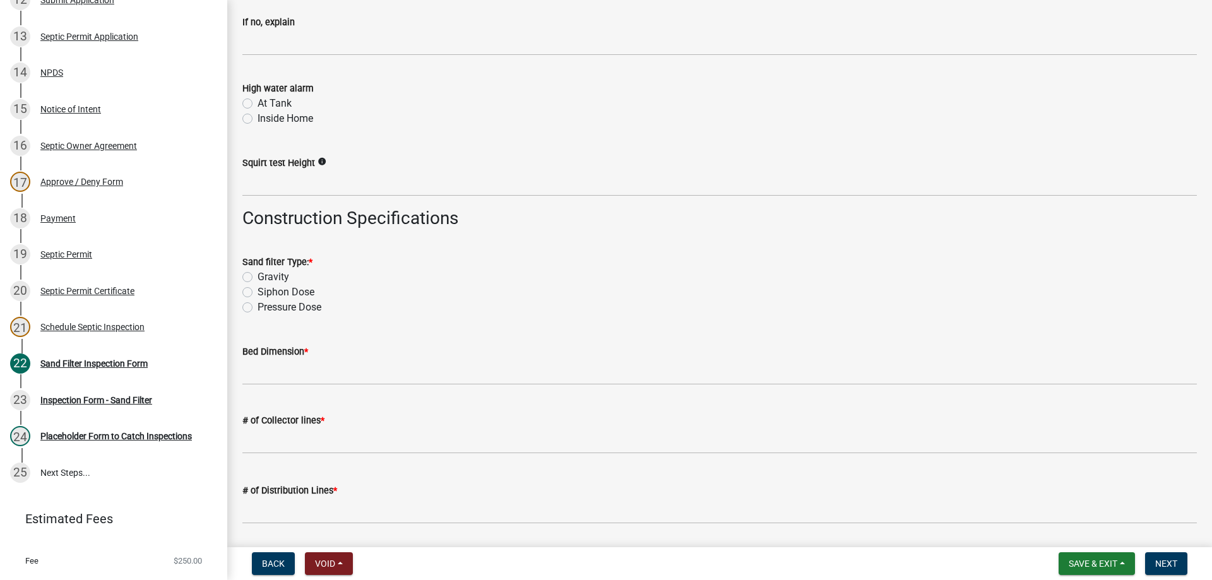
click at [257, 278] on label "Gravity" at bounding box center [273, 276] width 32 height 15
click at [257, 278] on input "Gravity" at bounding box center [261, 273] width 8 height 8
radio input "true"
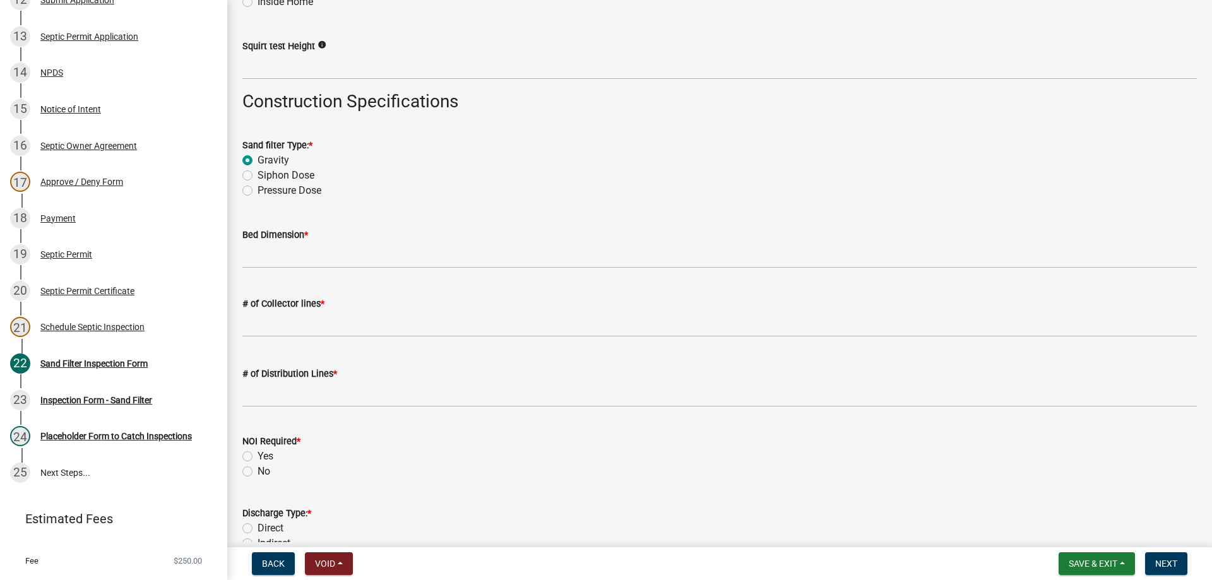
scroll to position [2209, 0]
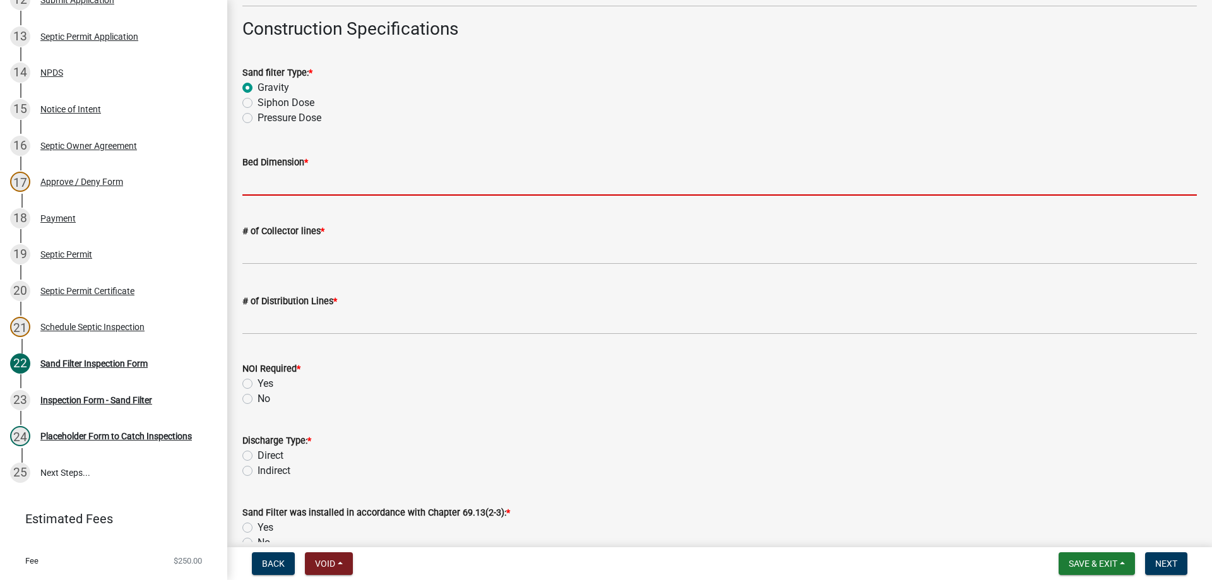
click at [270, 180] on input "Bed Dimension *" at bounding box center [719, 183] width 954 height 26
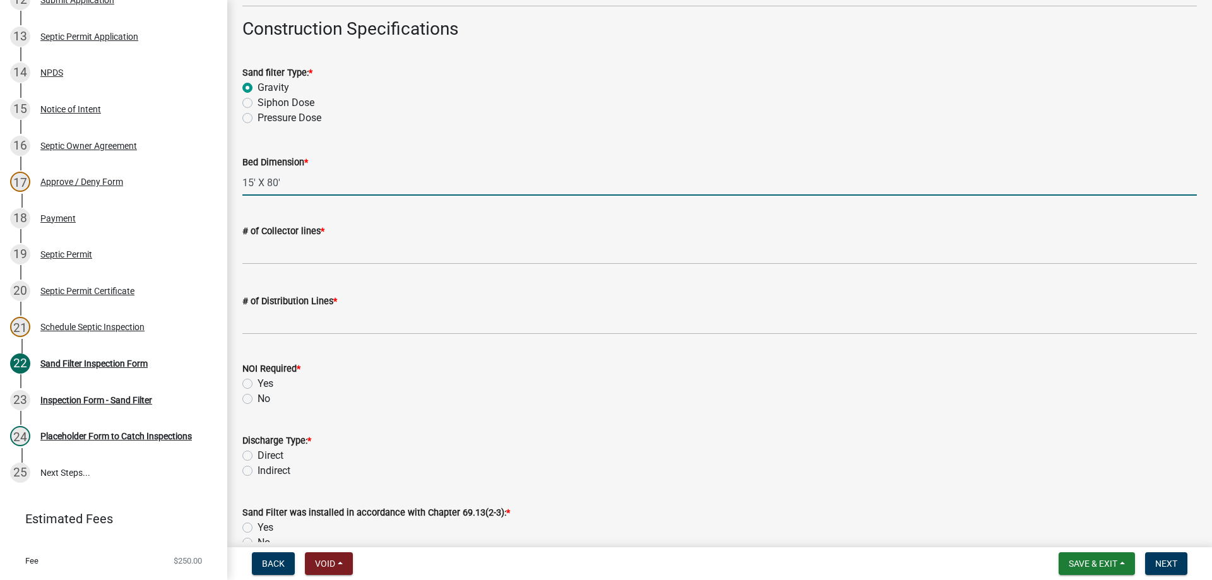
type input "15' X 80'"
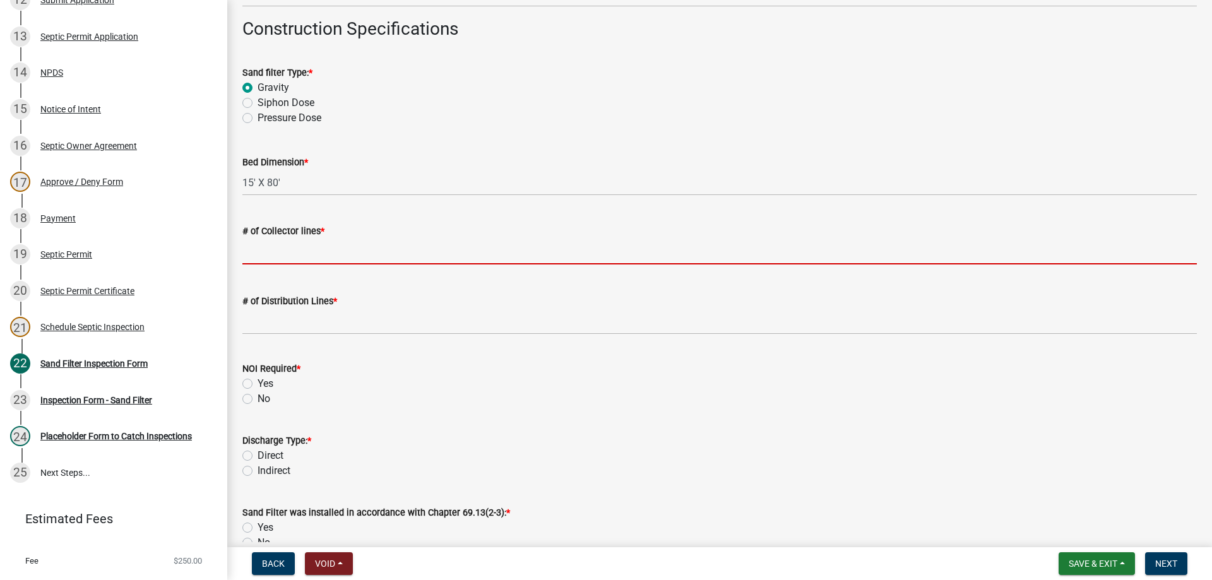
click at [268, 240] on input "text" at bounding box center [719, 252] width 954 height 26
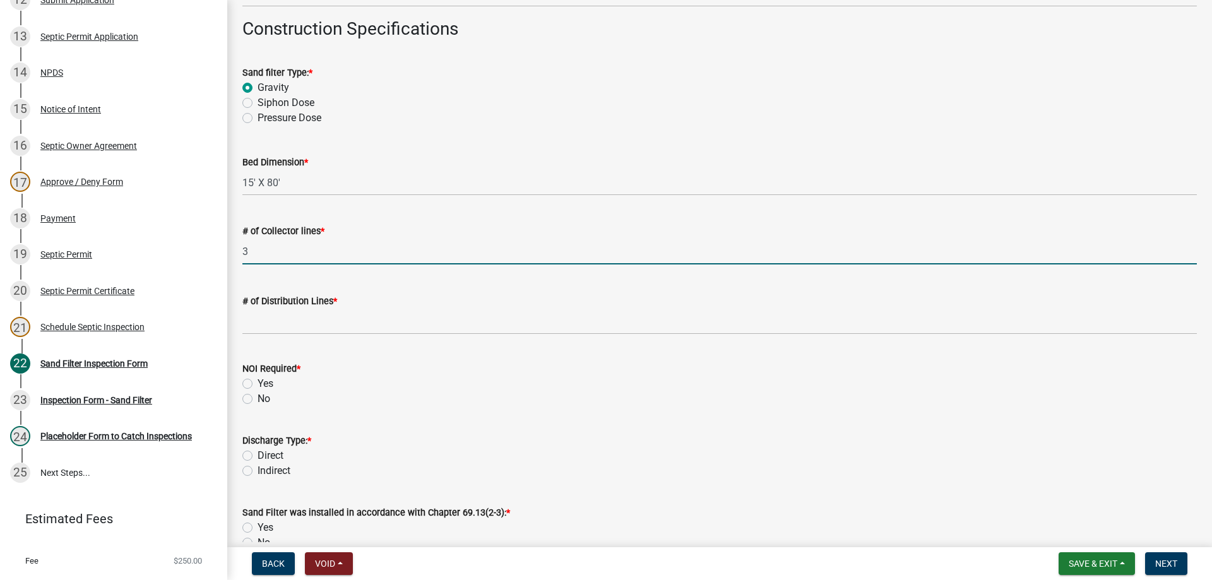
scroll to position [2335, 0]
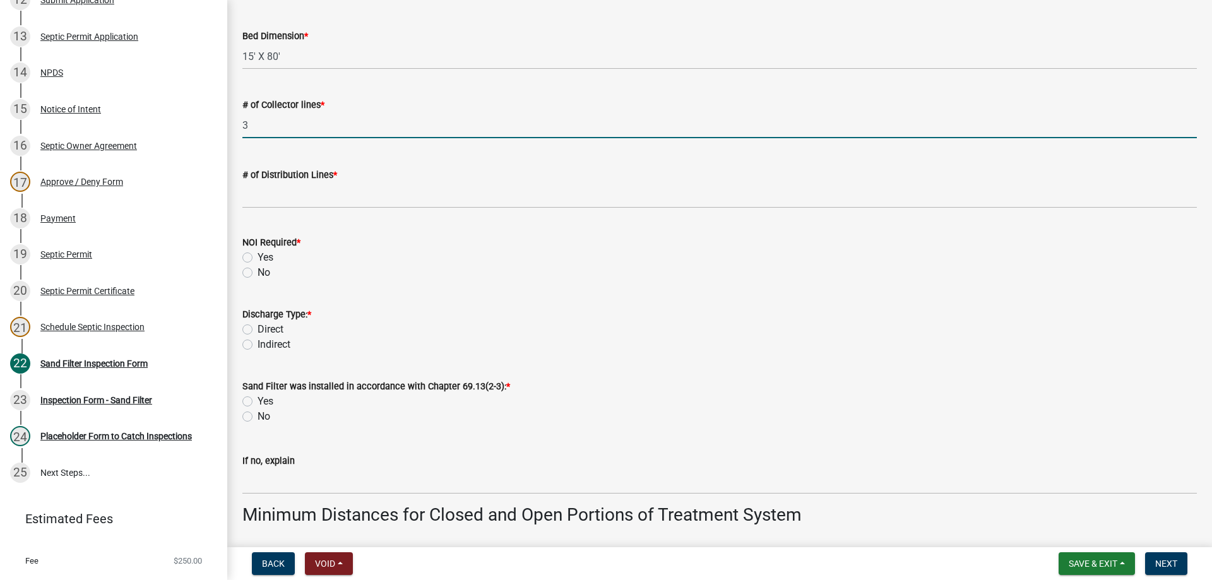
type input "3"
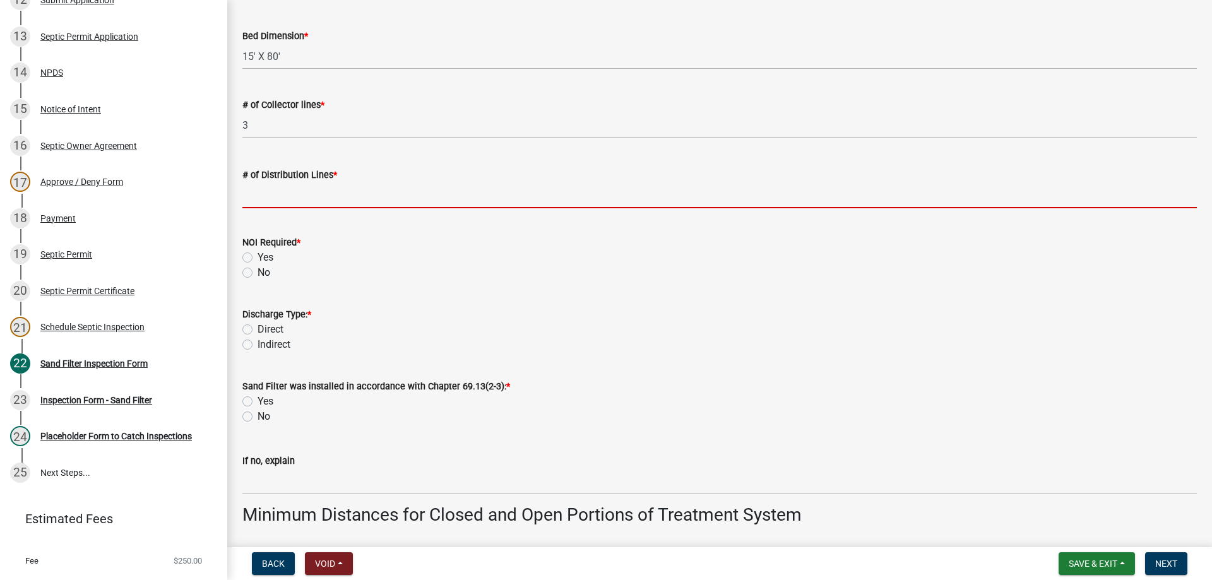
click at [288, 198] on input "text" at bounding box center [719, 195] width 954 height 26
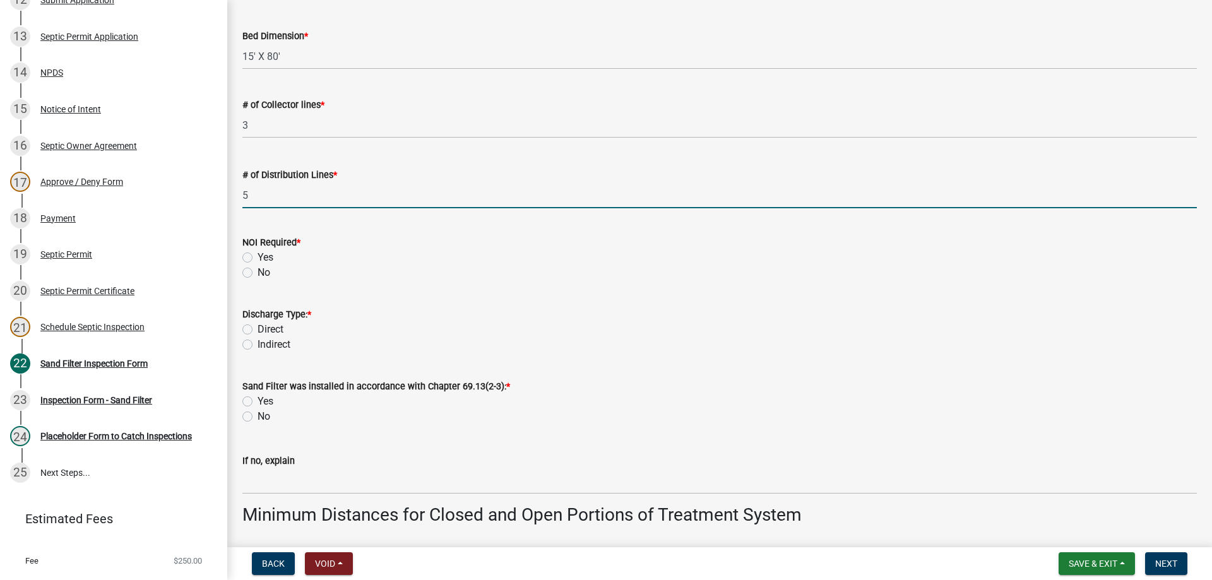
type input "5"
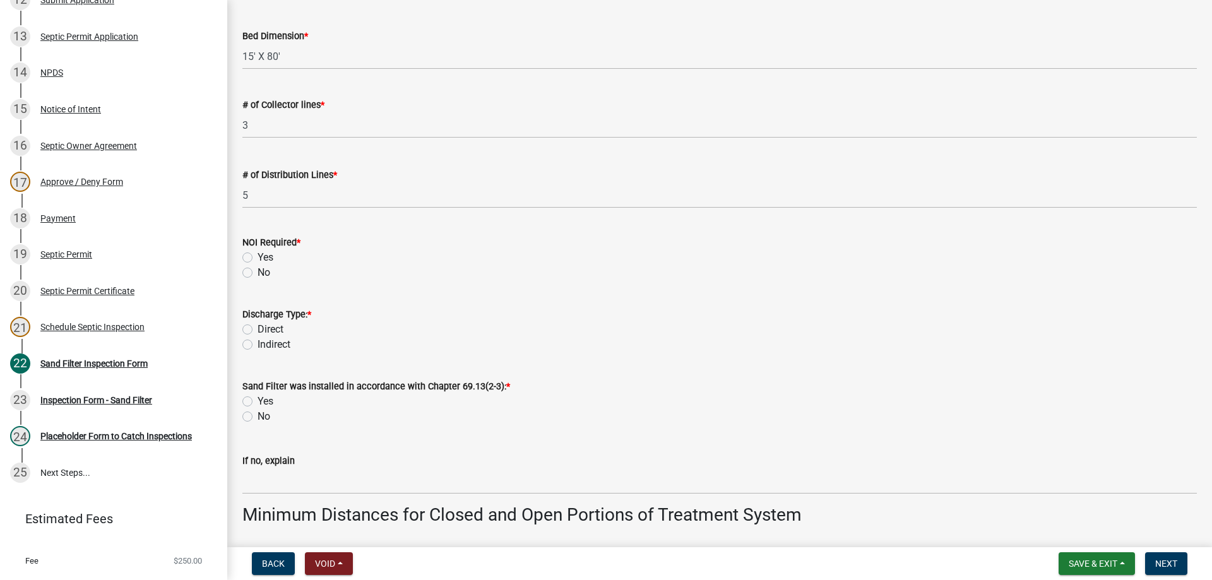
click at [257, 273] on label "No" at bounding box center [263, 272] width 13 height 15
click at [257, 273] on input "No" at bounding box center [261, 269] width 8 height 8
radio input "true"
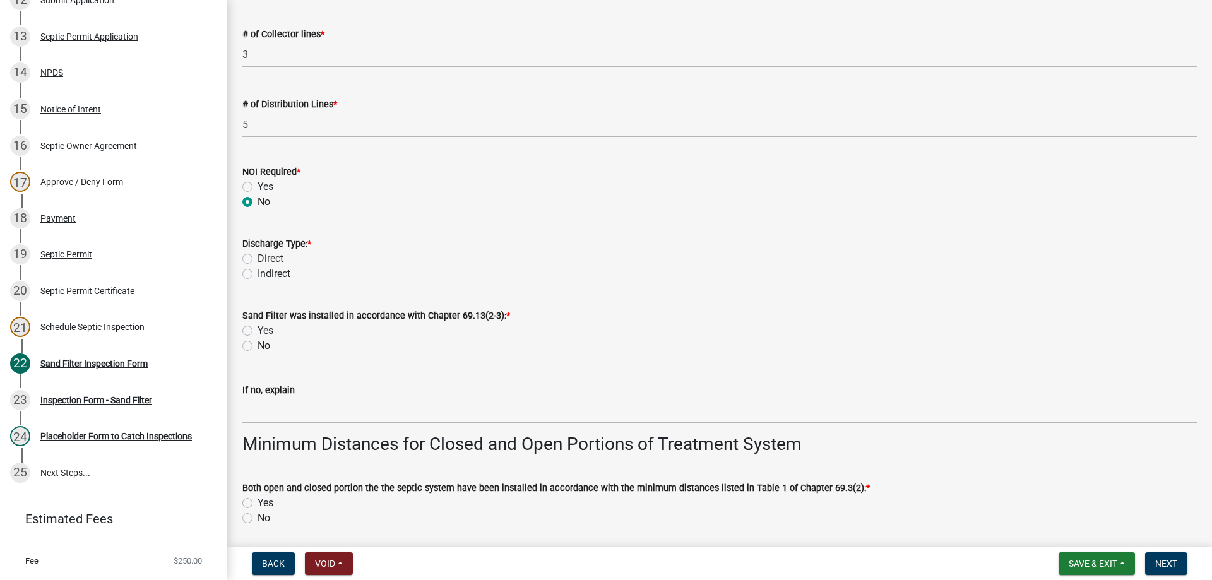
scroll to position [2461, 0]
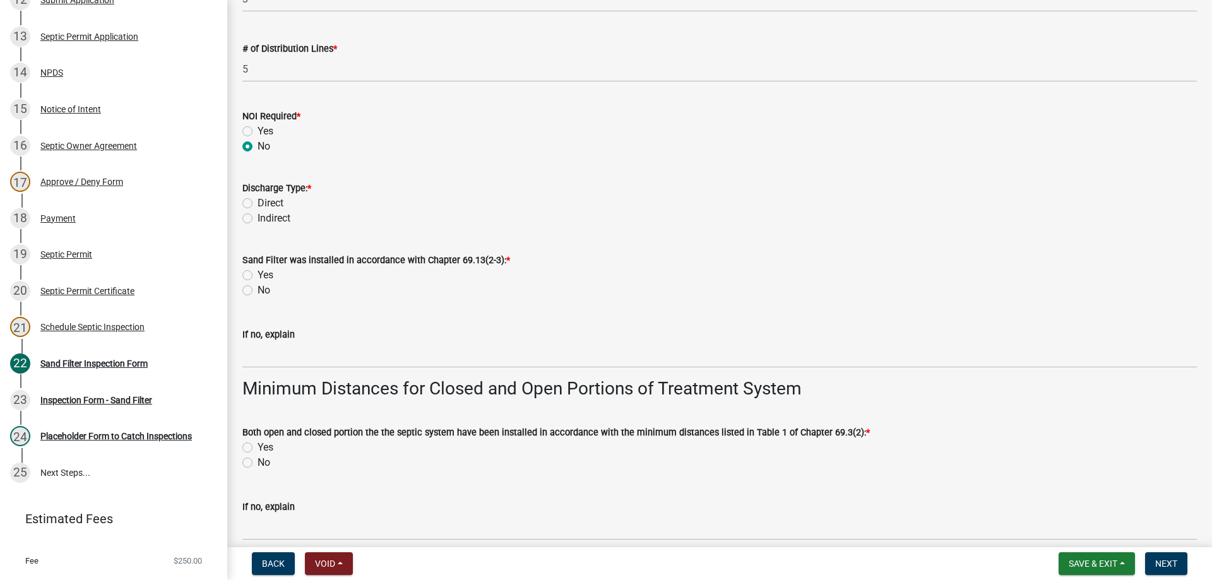
click at [257, 203] on label "Direct" at bounding box center [270, 203] width 26 height 15
click at [257, 203] on input "Direct" at bounding box center [261, 200] width 8 height 8
radio input "true"
click at [257, 278] on label "Yes" at bounding box center [265, 275] width 16 height 15
click at [257, 276] on input "Yes" at bounding box center [261, 272] width 8 height 8
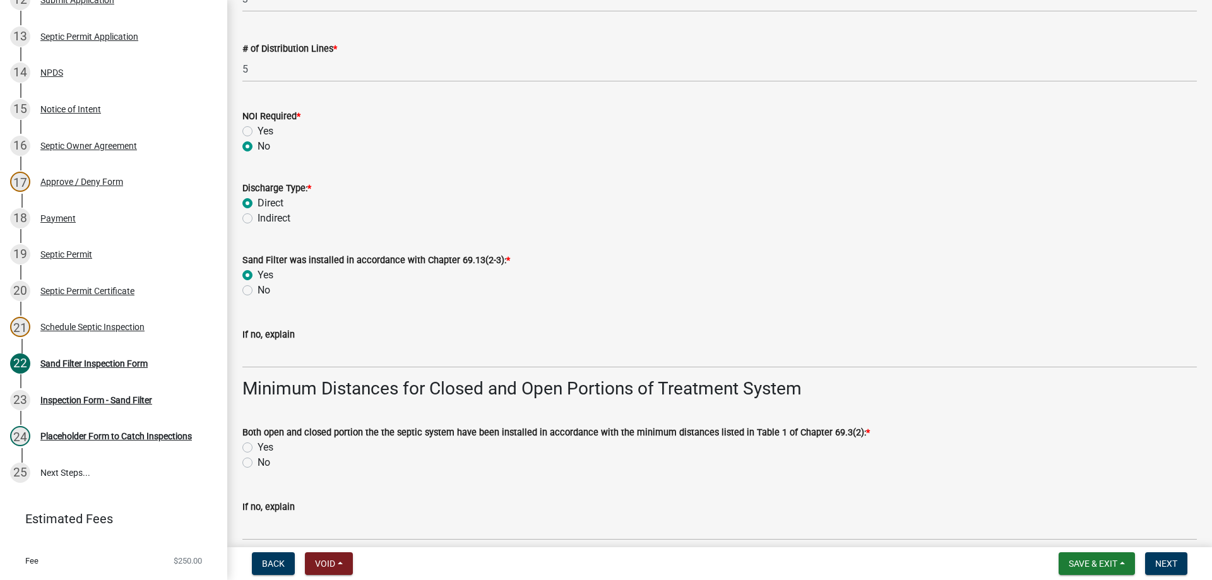
radio input "true"
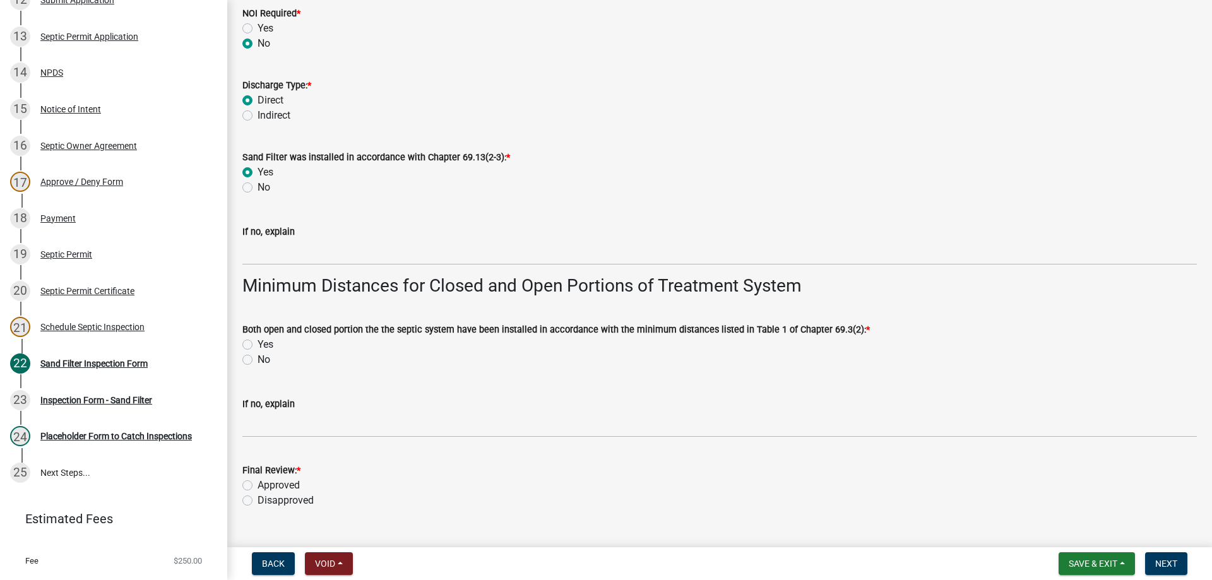
scroll to position [2590, 0]
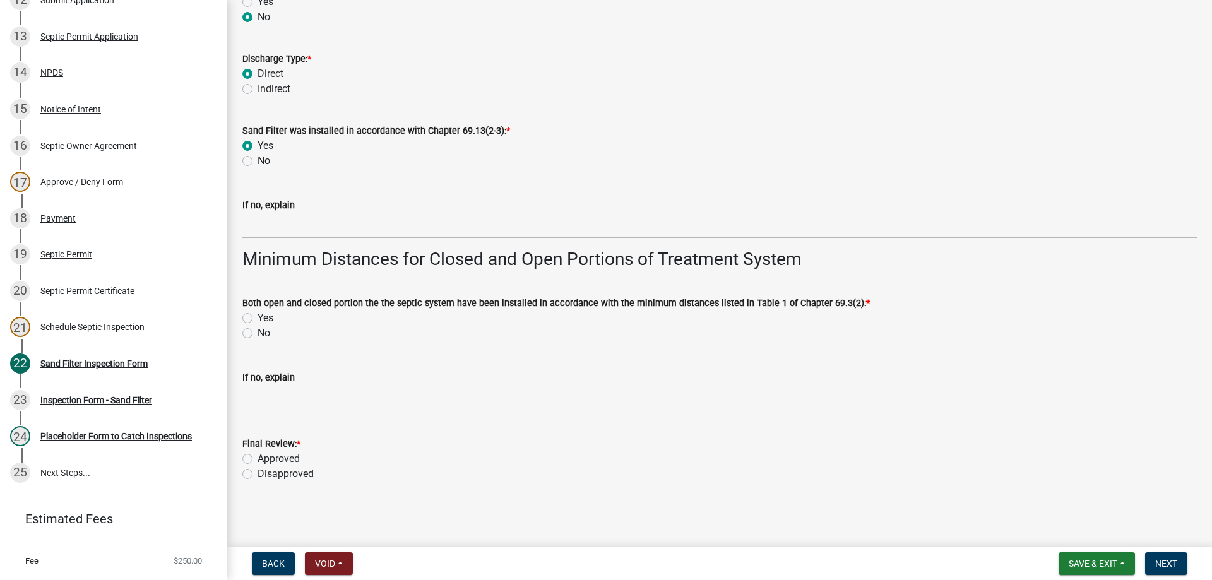
click at [257, 314] on label "Yes" at bounding box center [265, 317] width 16 height 15
click at [257, 314] on input "Yes" at bounding box center [261, 314] width 8 height 8
radio input "true"
click at [257, 455] on label "Approved" at bounding box center [278, 458] width 42 height 15
click at [257, 455] on input "Approved" at bounding box center [261, 455] width 8 height 8
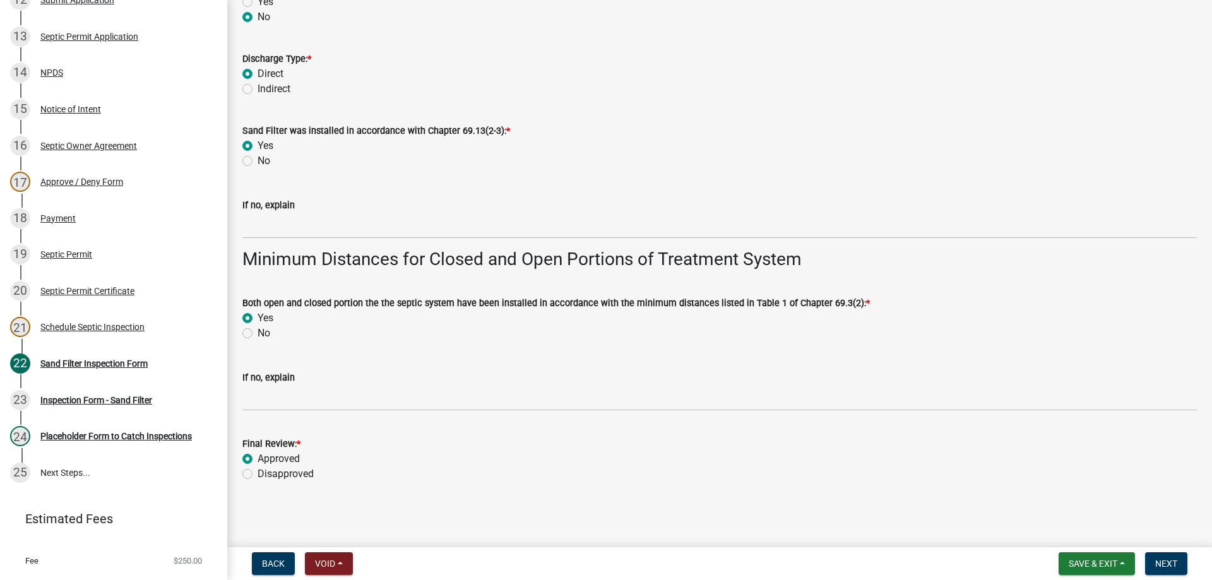
radio input "true"
click at [1162, 562] on span "Next" at bounding box center [1166, 563] width 22 height 10
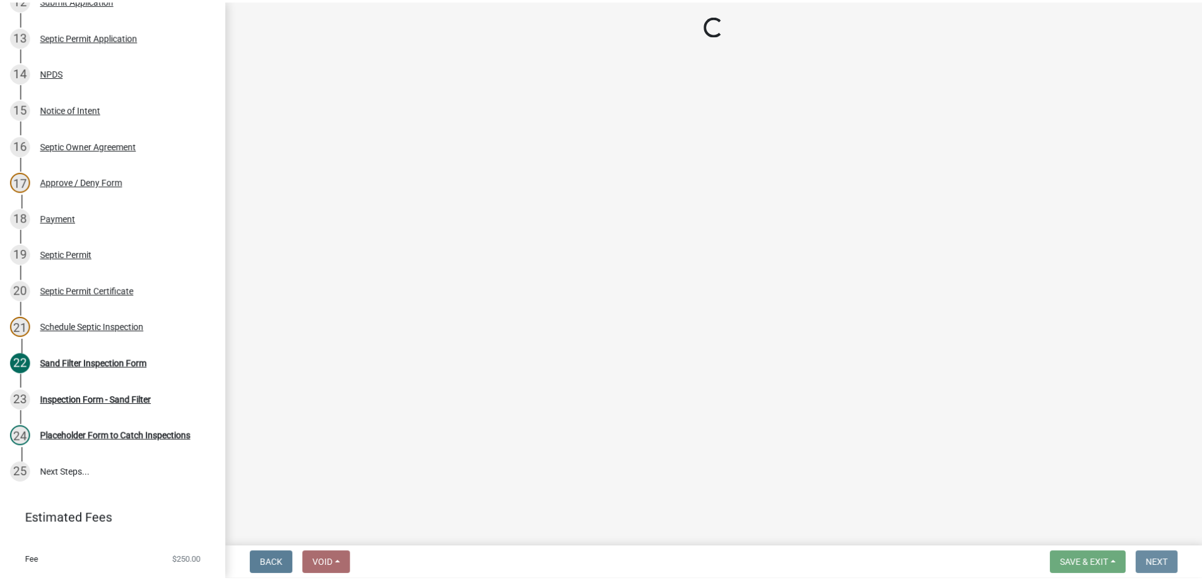
scroll to position [0, 0]
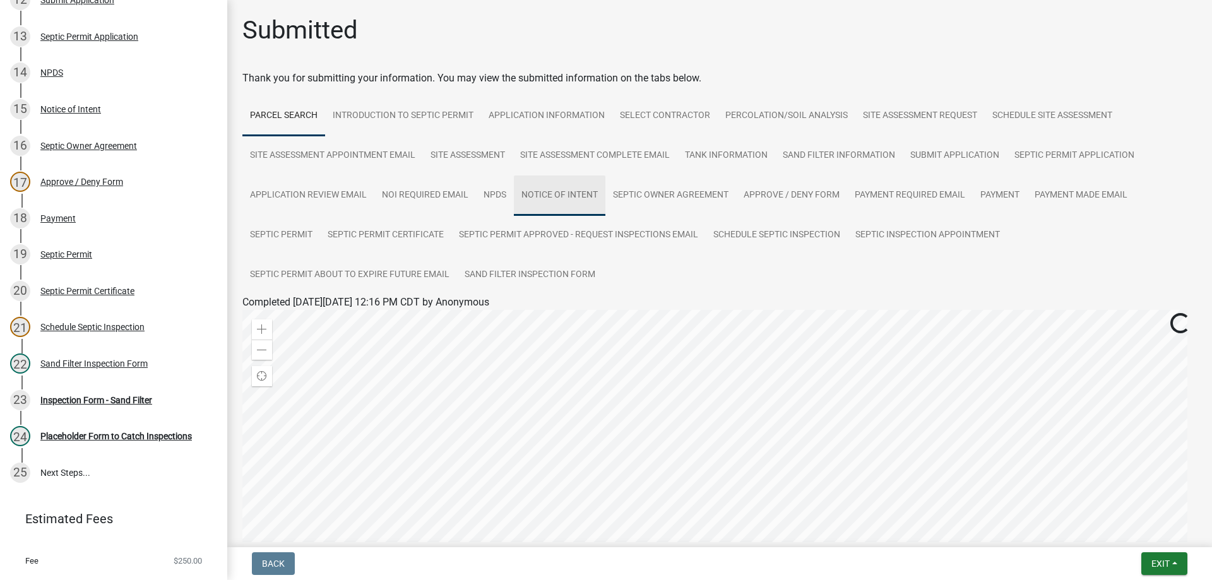
click at [570, 202] on link "Notice of Intent" at bounding box center [559, 195] width 91 height 40
click at [298, 319] on link "Notice of Intent" at bounding box center [276, 317] width 68 height 12
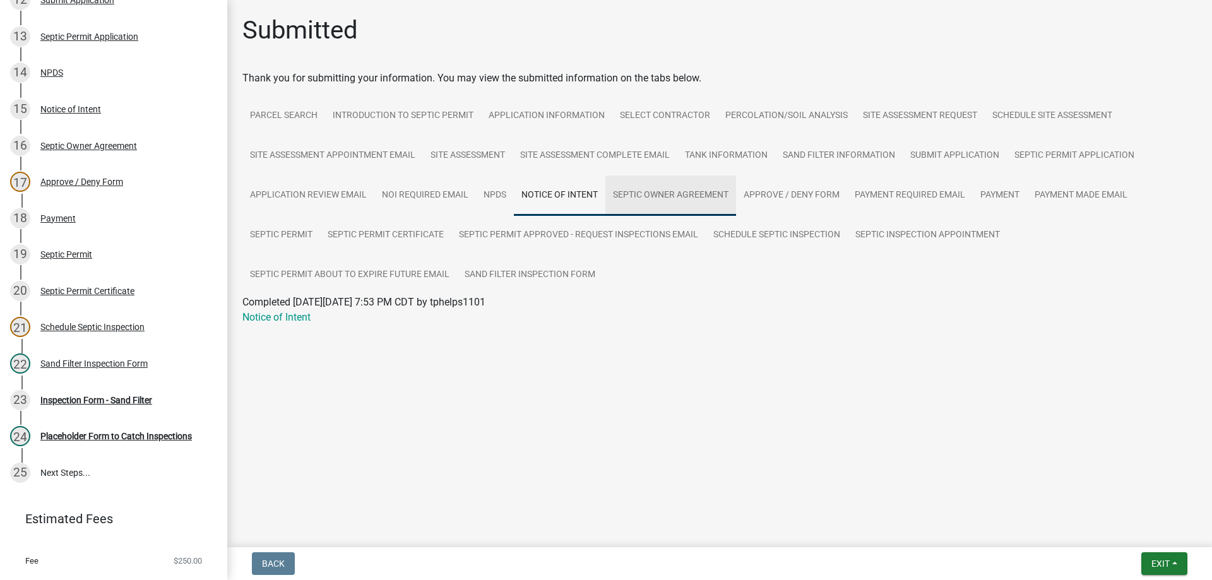
click at [666, 196] on link "Septic Owner Agreement" at bounding box center [670, 195] width 131 height 40
click at [341, 312] on link "Septic Owner Agreement" at bounding box center [296, 317] width 109 height 12
click at [81, 399] on div "Inspection Form - Sand Filter" at bounding box center [96, 400] width 112 height 9
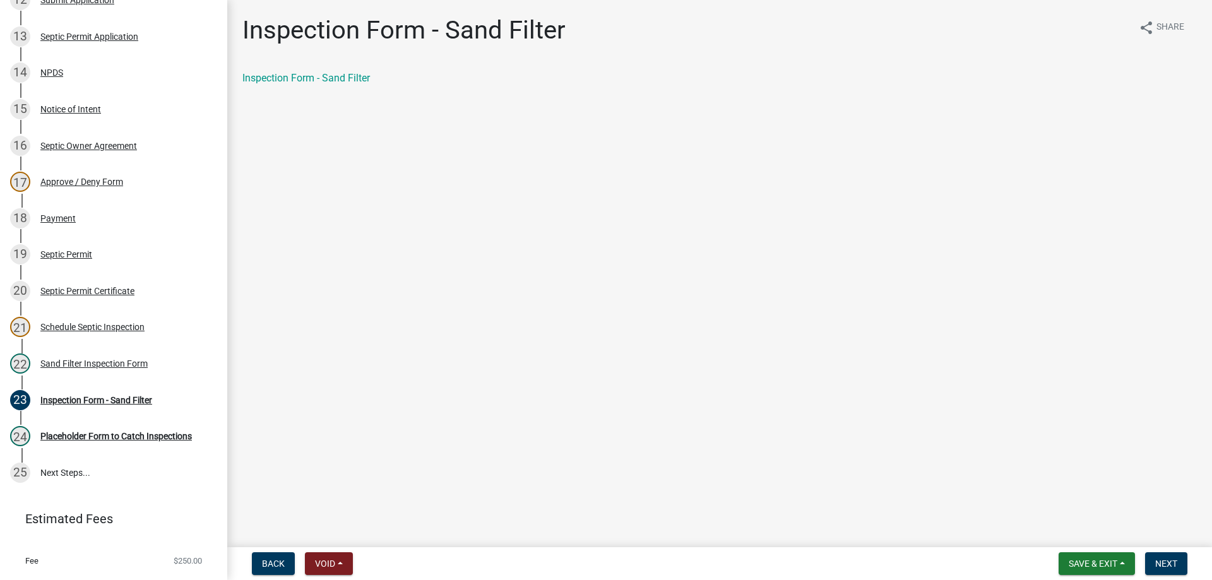
click at [692, 411] on main "Inspection Form - Sand Filter share Share Inspection Form - Sand Filter" at bounding box center [719, 271] width 984 height 542
click at [276, 76] on link "Inspection Form - Sand Filter" at bounding box center [305, 78] width 127 height 12
click at [1170, 564] on span "Next" at bounding box center [1166, 563] width 22 height 10
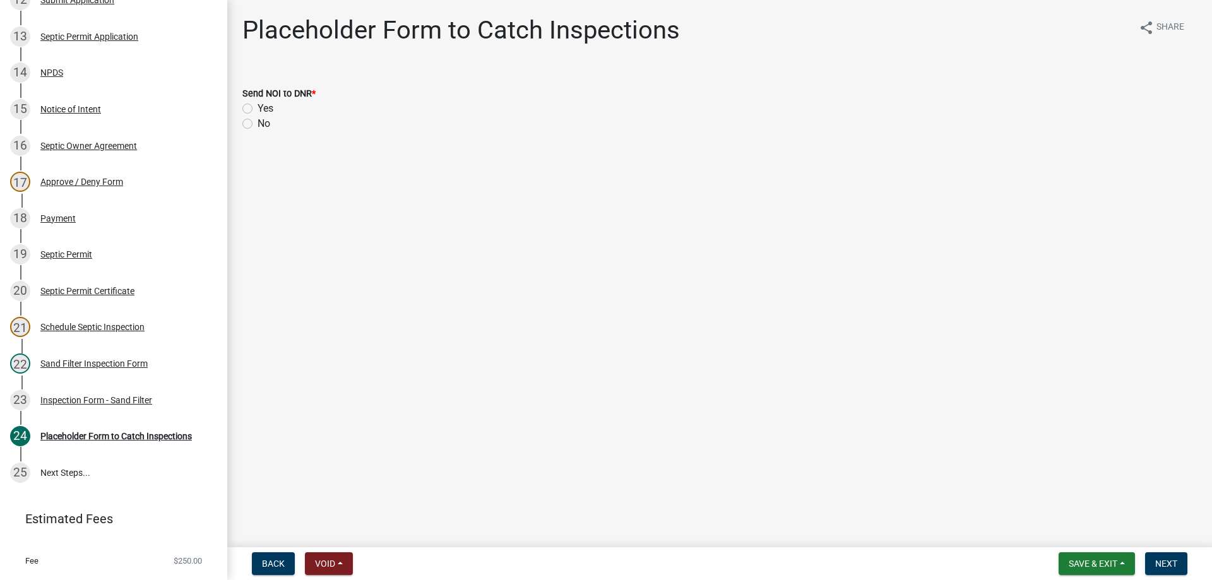
click at [257, 124] on label "No" at bounding box center [263, 123] width 13 height 15
click at [257, 124] on input "No" at bounding box center [261, 120] width 8 height 8
radio input "true"
click at [1157, 560] on span "Next" at bounding box center [1166, 563] width 22 height 10
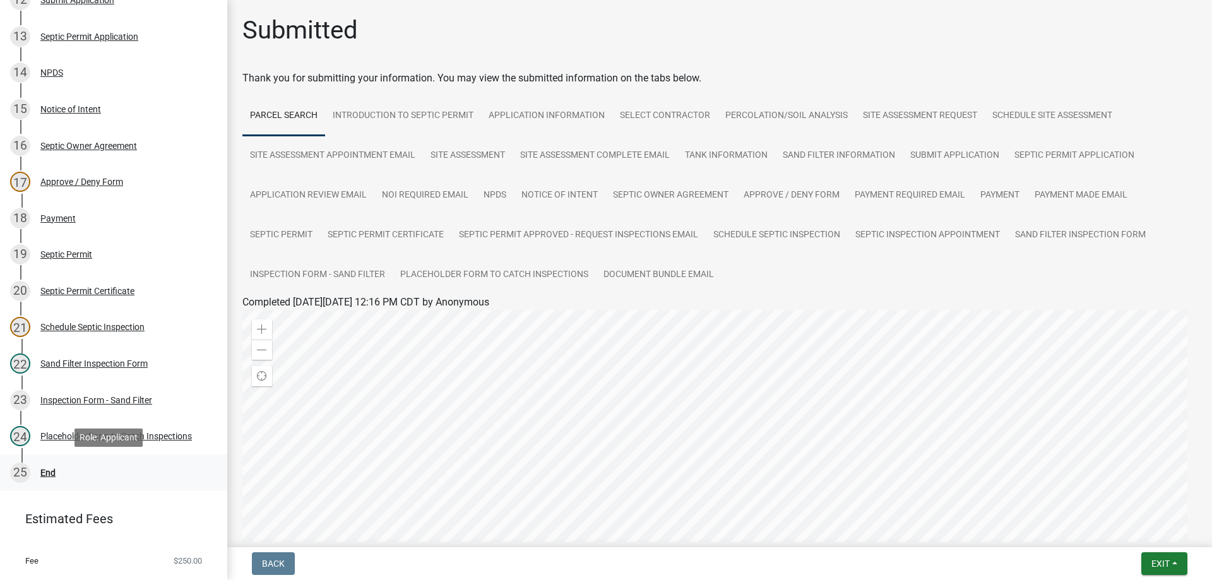
click at [47, 473] on div "End" at bounding box center [47, 472] width 15 height 9
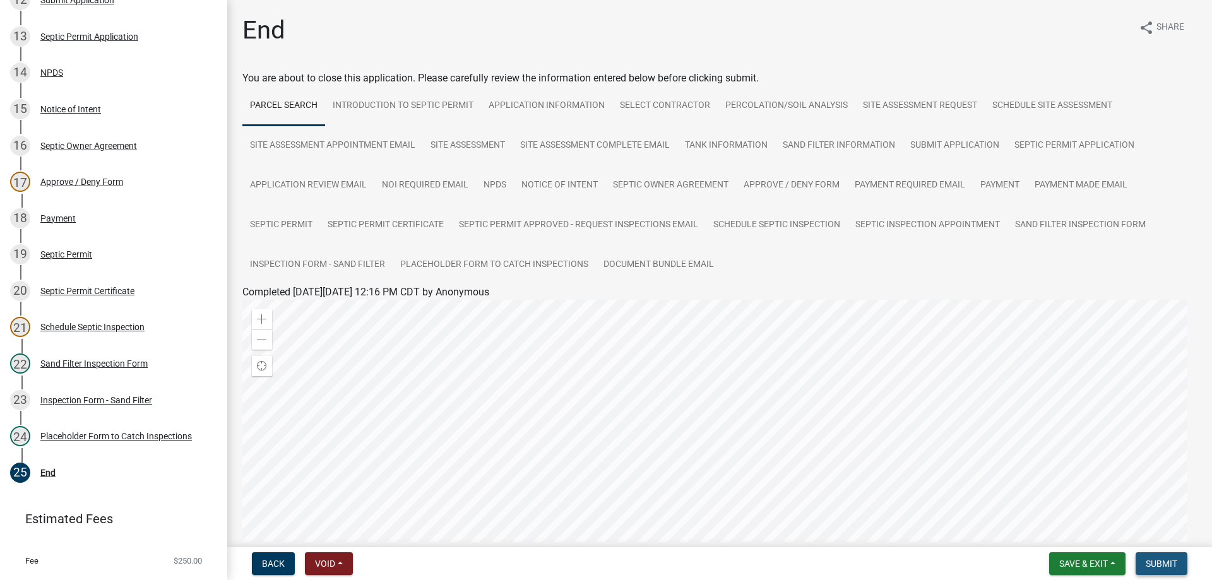
click at [1150, 560] on span "Submit" at bounding box center [1161, 563] width 32 height 10
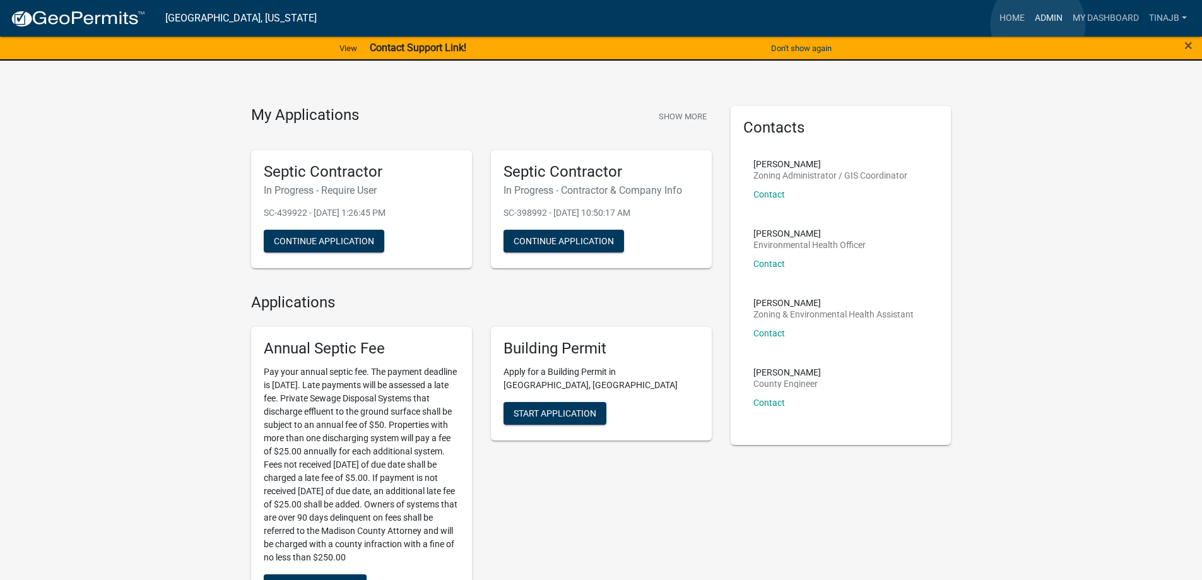
click at [1038, 25] on link "Admin" at bounding box center [1049, 18] width 38 height 24
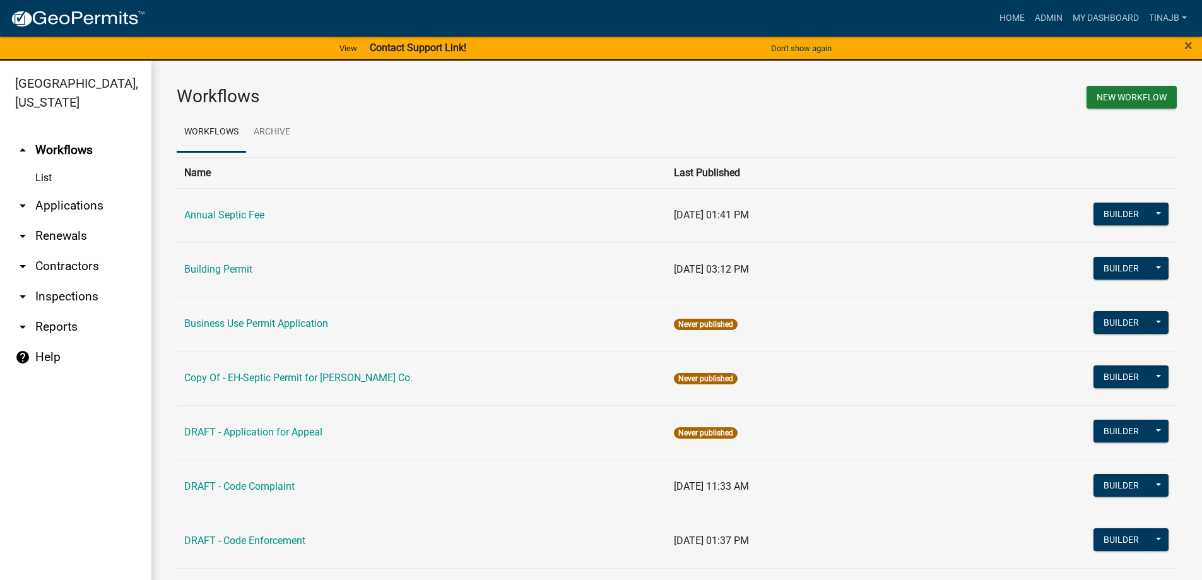
click at [95, 191] on link "arrow_drop_down Applications" at bounding box center [75, 206] width 151 height 30
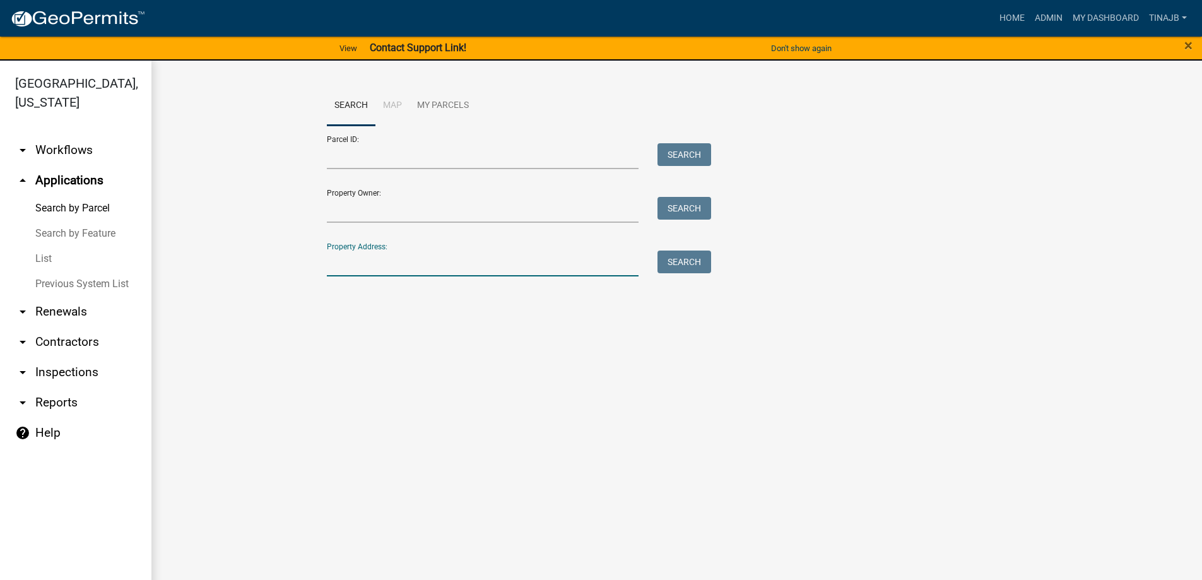
click at [381, 261] on input "Property Address:" at bounding box center [483, 264] width 312 height 26
type input "2884"
click at [685, 257] on button "Search" at bounding box center [685, 262] width 54 height 23
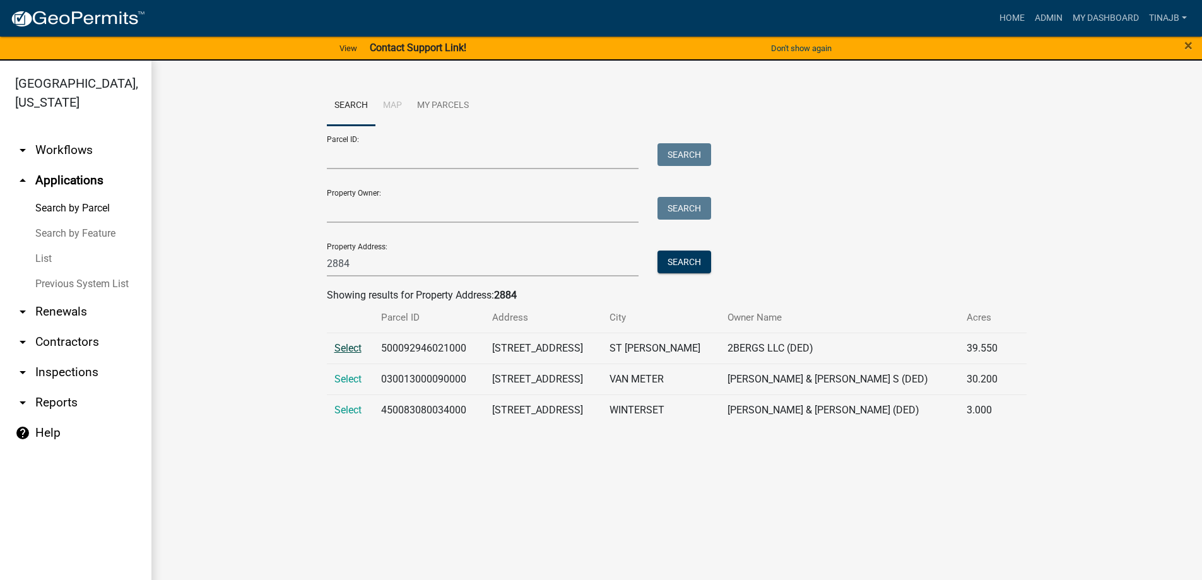
click at [350, 345] on span "Select" at bounding box center [347, 348] width 27 height 12
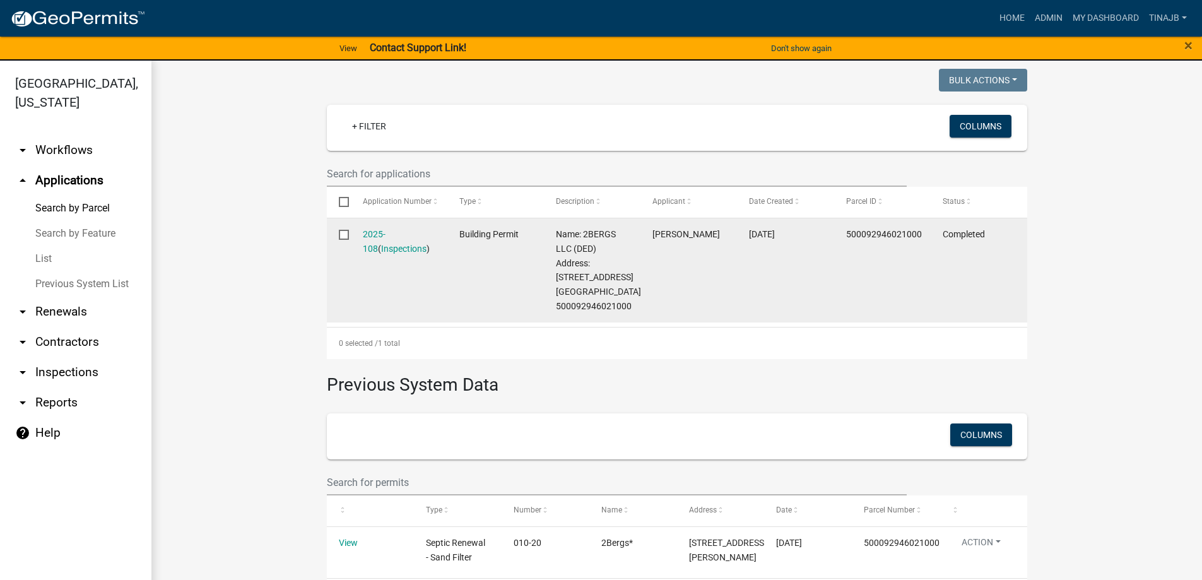
scroll to position [282, 0]
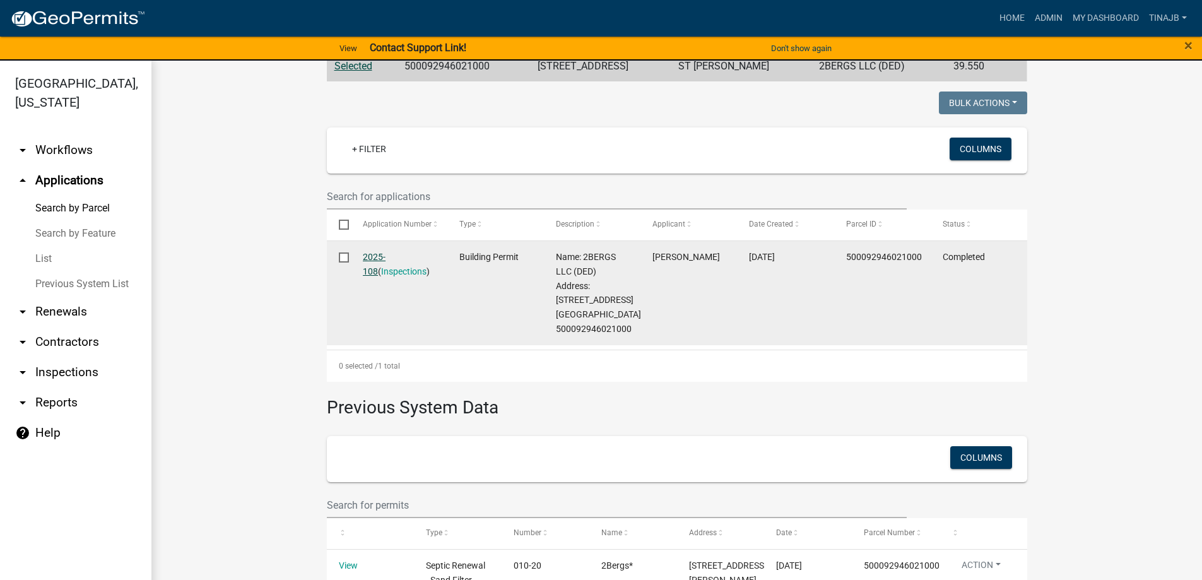
click at [369, 256] on link "2025-108" at bounding box center [374, 264] width 23 height 25
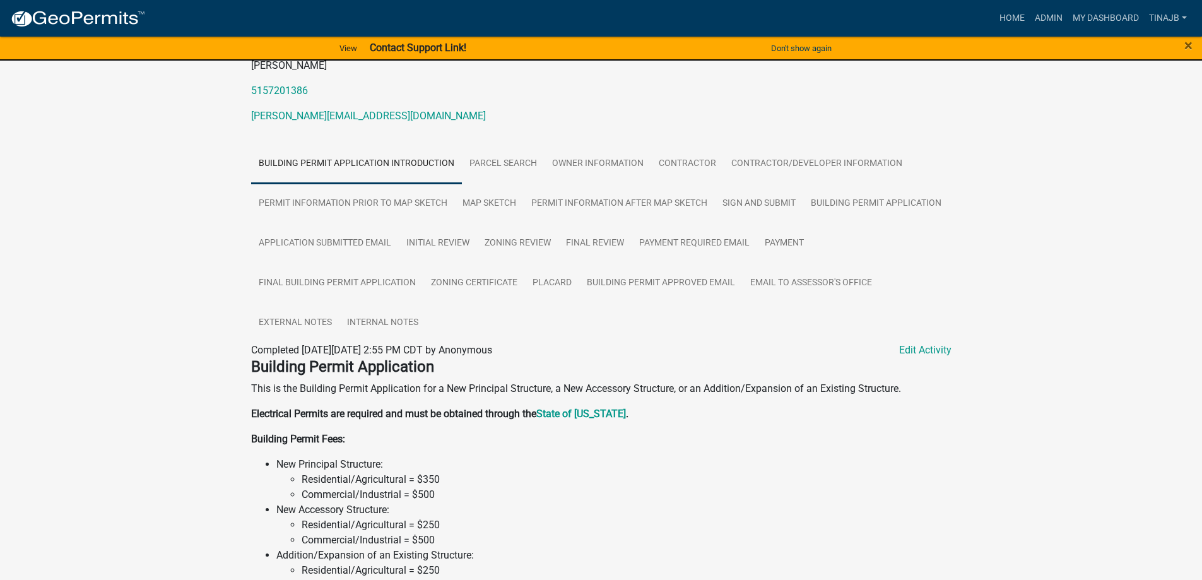
scroll to position [158, 0]
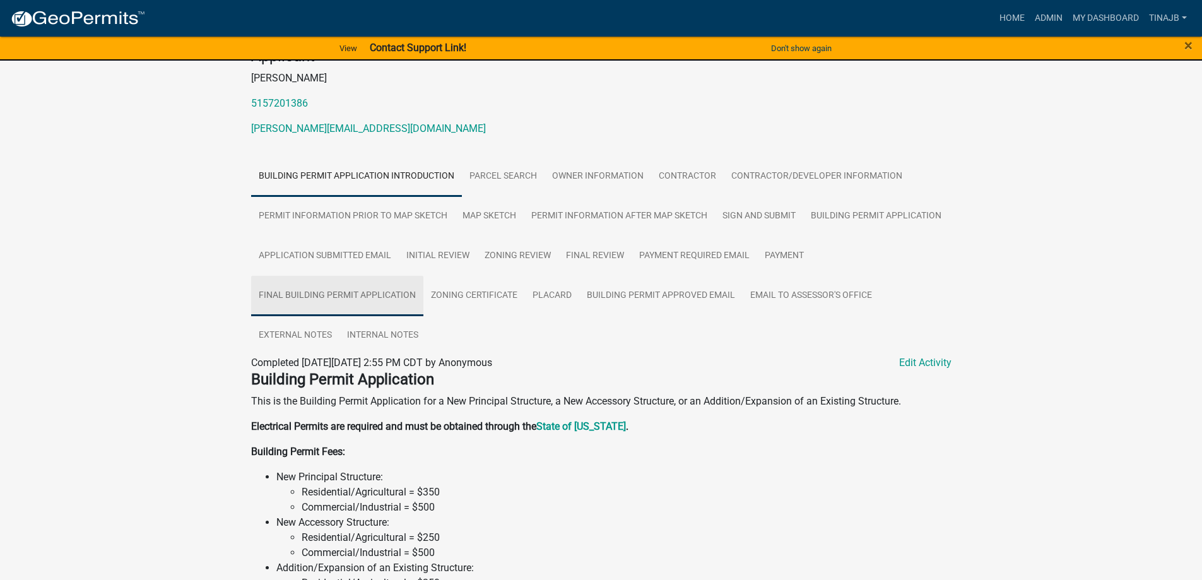
click at [340, 283] on link "Final Building Permit Application" at bounding box center [337, 296] width 172 height 40
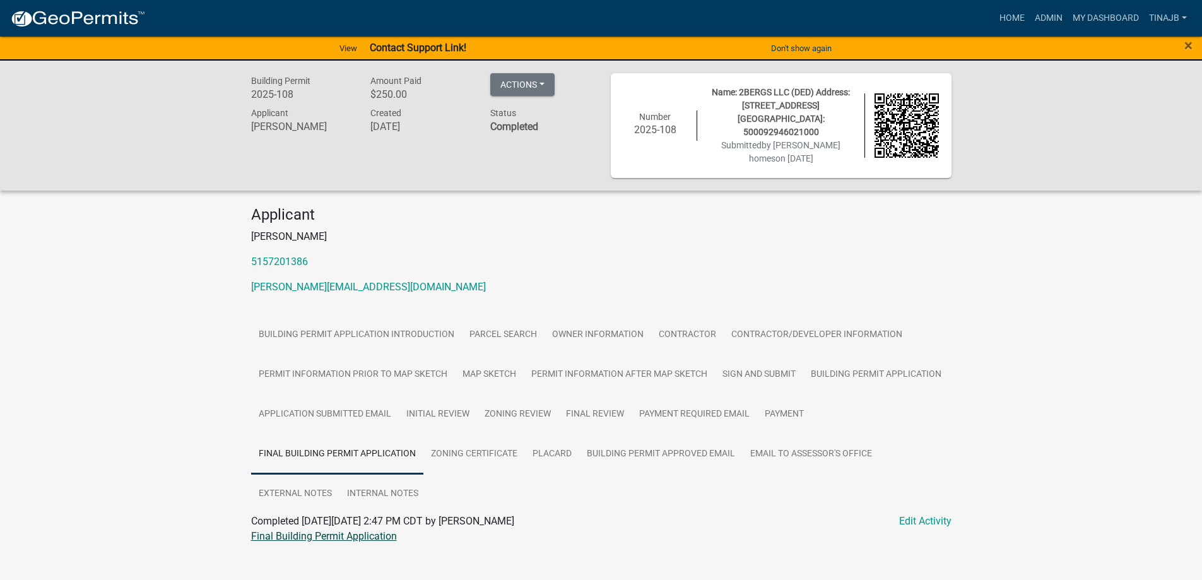
click at [322, 530] on link "Final Building Permit Application" at bounding box center [324, 536] width 146 height 12
